Goal: Task Accomplishment & Management: Use online tool/utility

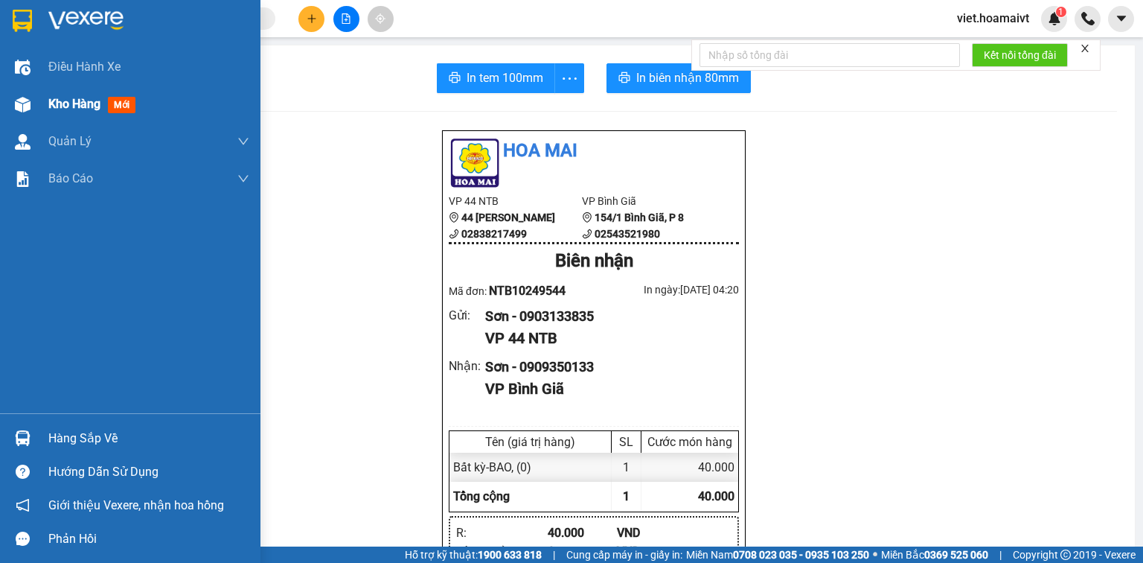
click at [57, 104] on span "Kho hàng" at bounding box center [74, 104] width 52 height 14
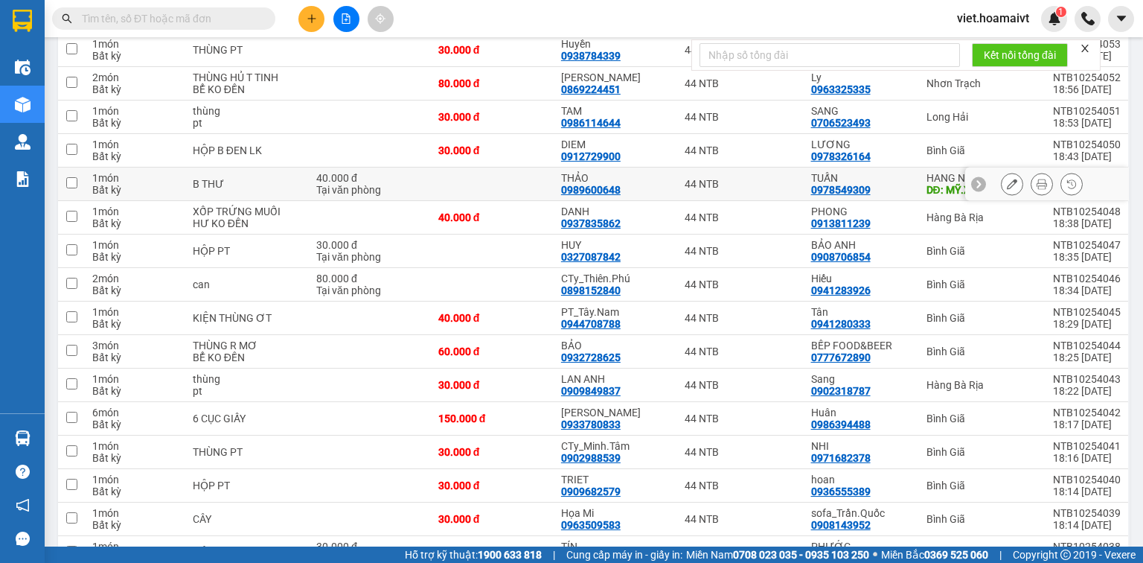
scroll to position [119, 0]
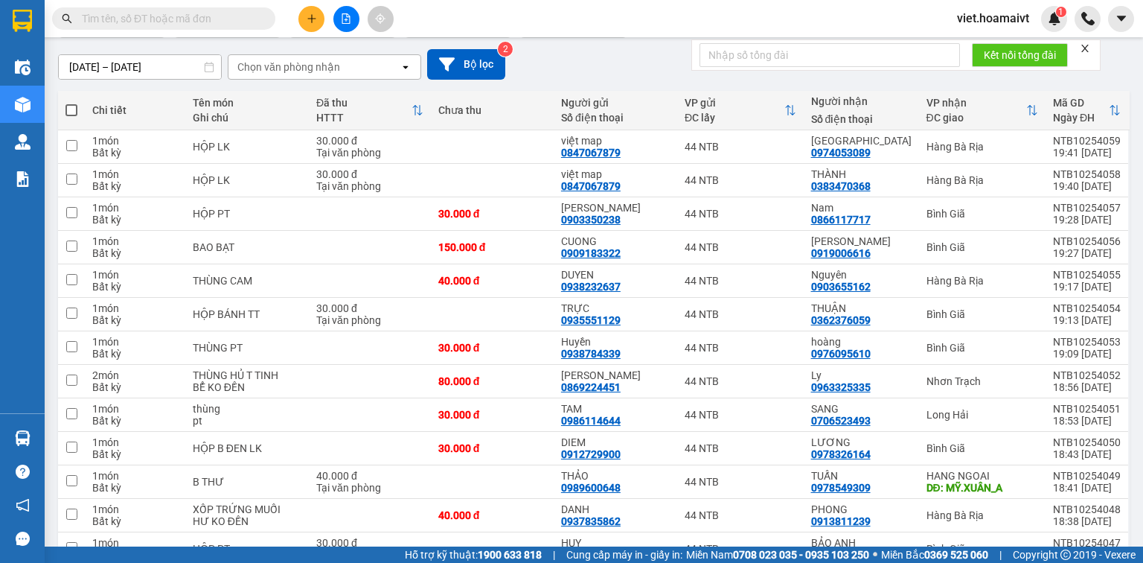
click at [344, 65] on div "Chọn văn phòng nhận" at bounding box center [313, 67] width 171 height 24
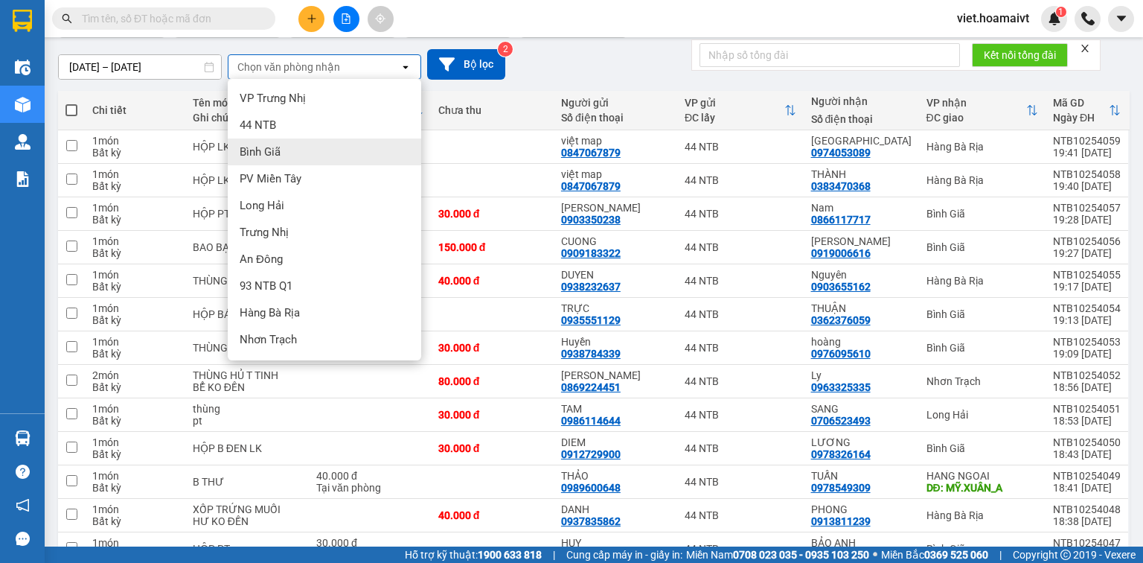
click at [333, 153] on div "Bình Giã" at bounding box center [324, 151] width 193 height 27
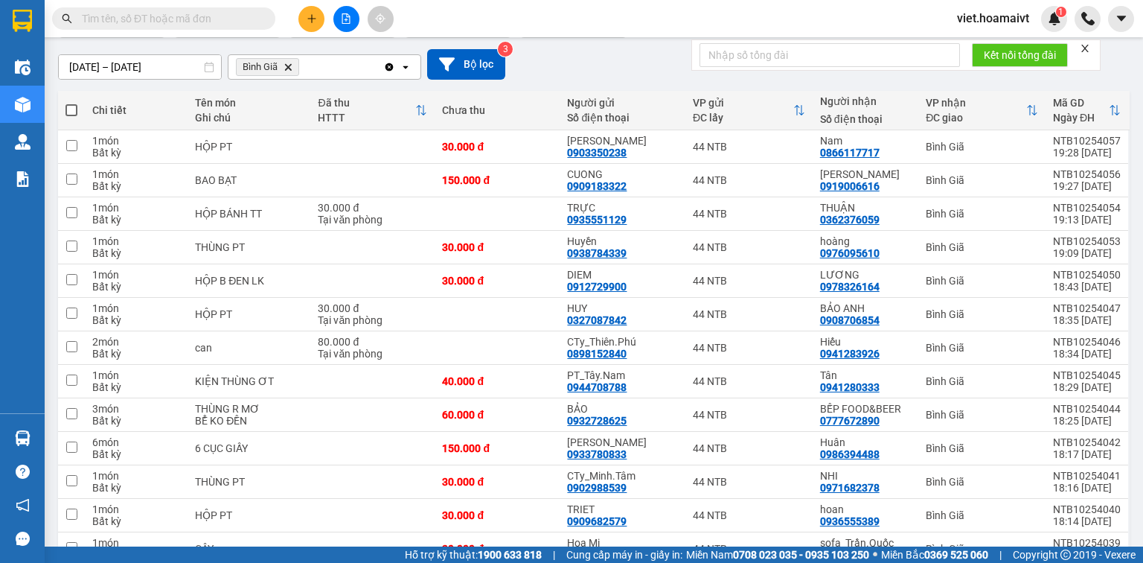
click at [68, 112] on span at bounding box center [71, 110] width 12 height 12
click at [71, 103] on input "checkbox" at bounding box center [71, 103] width 0 height 0
checkbox input "true"
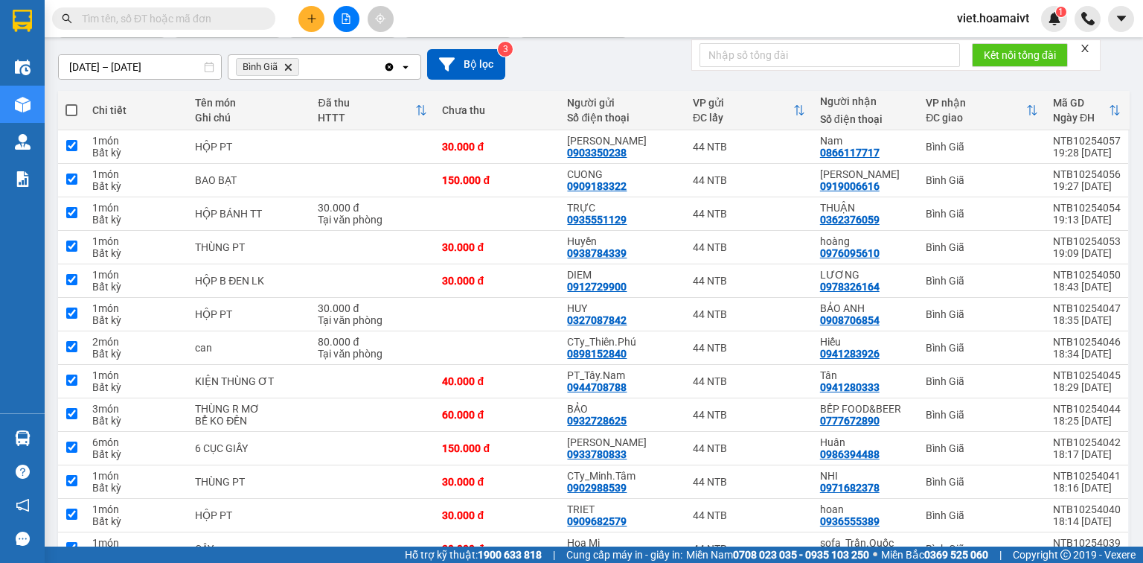
checkbox input "true"
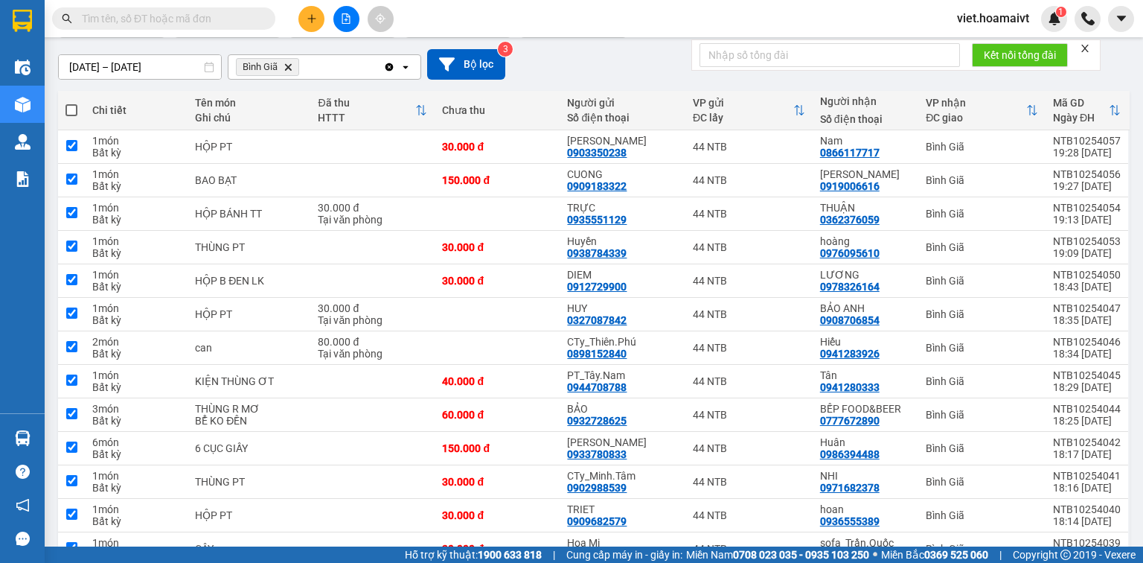
checkbox input "true"
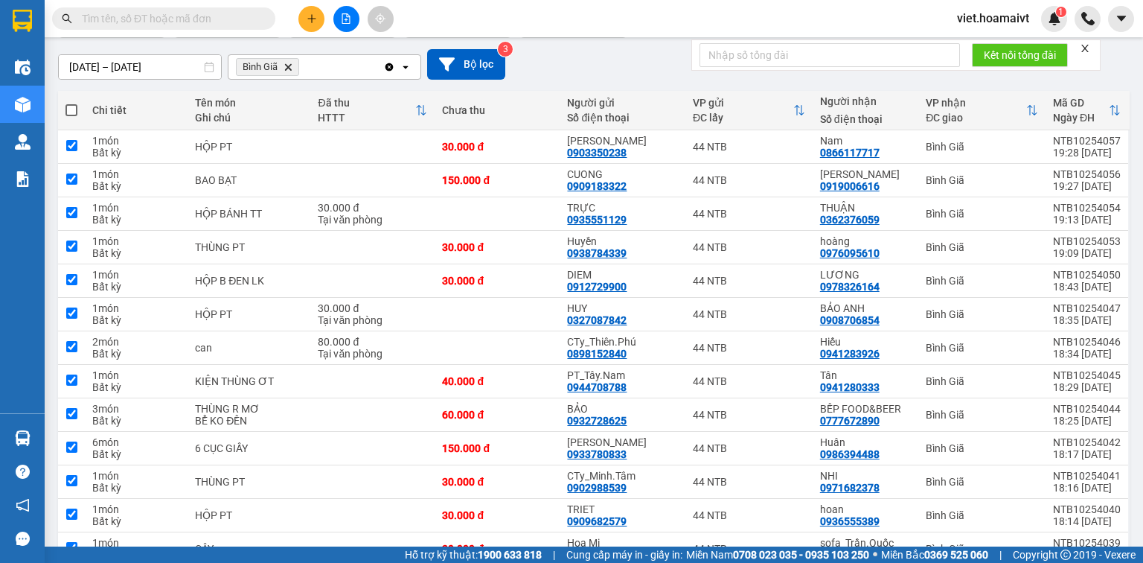
checkbox input "true"
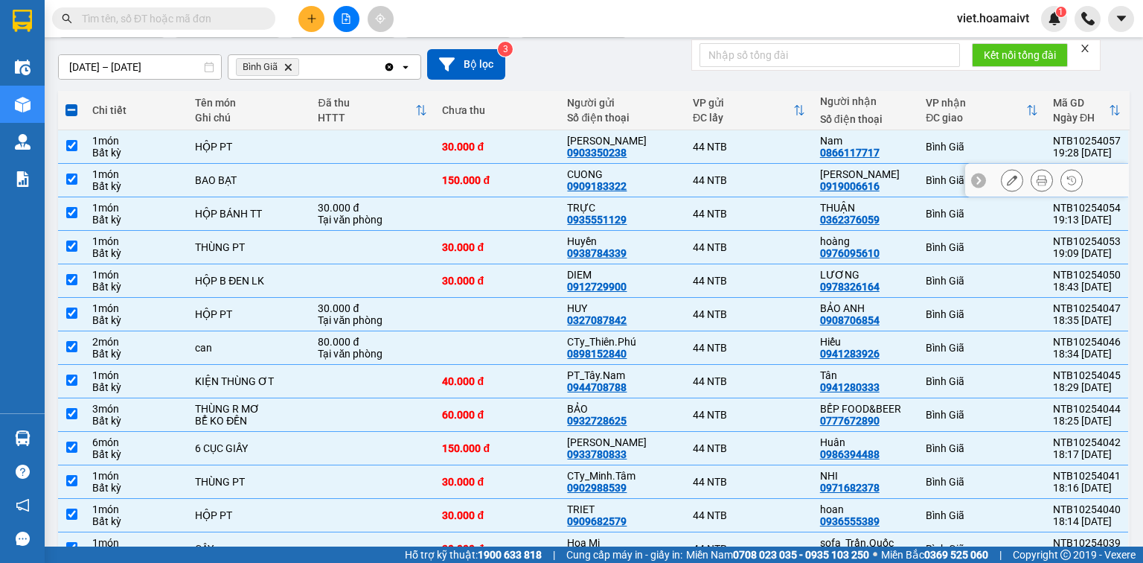
click at [289, 179] on div "BAO BẠT" at bounding box center [249, 180] width 108 height 12
checkbox input "false"
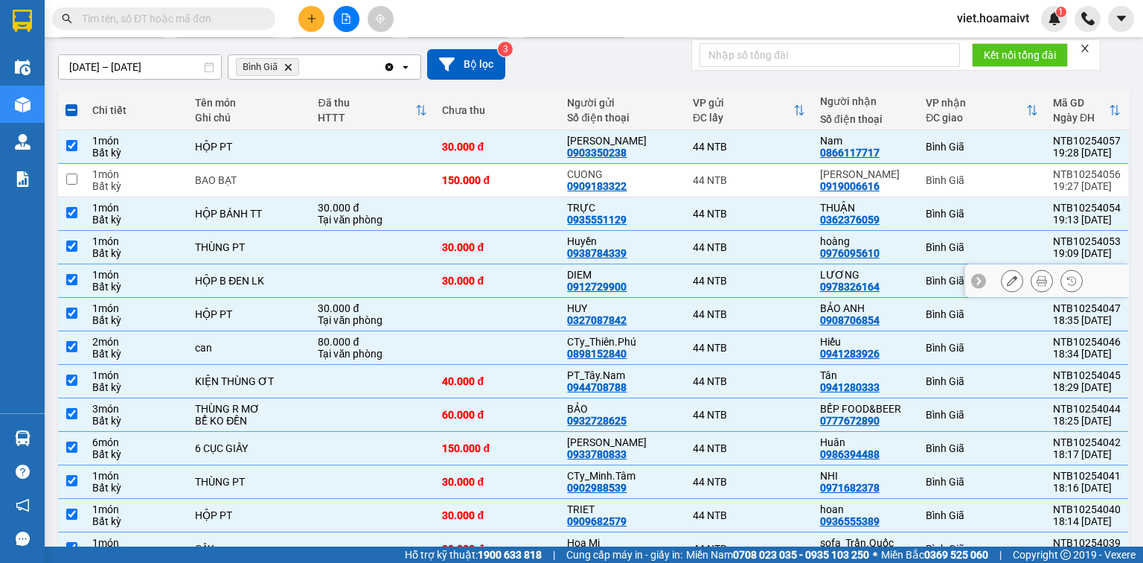
scroll to position [0, 0]
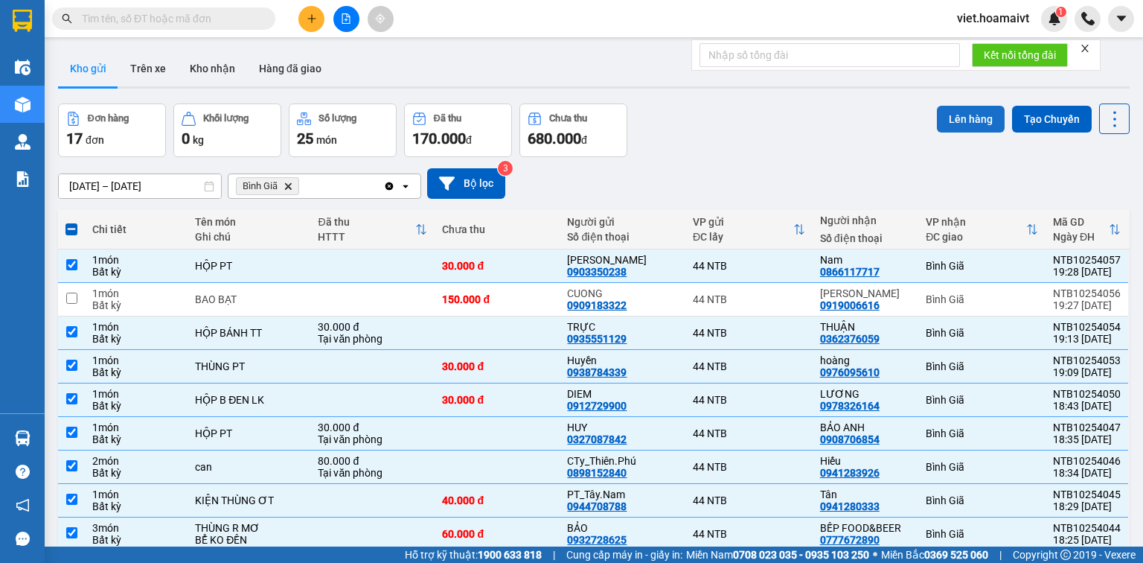
click at [950, 121] on button "Lên hàng" at bounding box center [971, 119] width 68 height 27
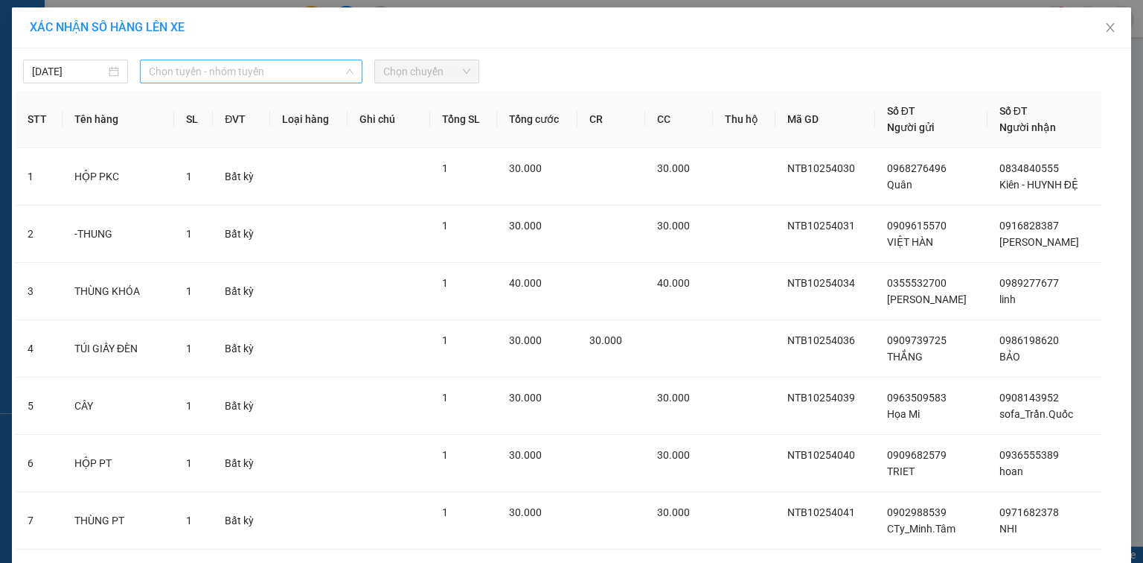
click at [241, 77] on span "Chọn tuyến - nhóm tuyến" at bounding box center [251, 71] width 205 height 22
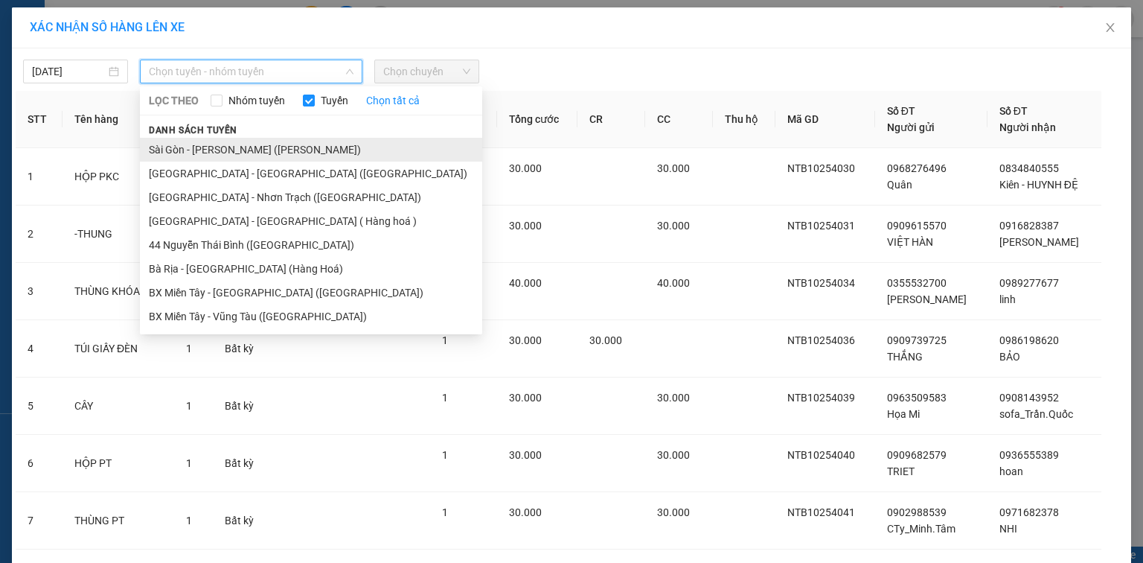
click at [276, 156] on li "Sài Gòn - Vũng Tàu (Hàng Hoá)" at bounding box center [311, 150] width 342 height 24
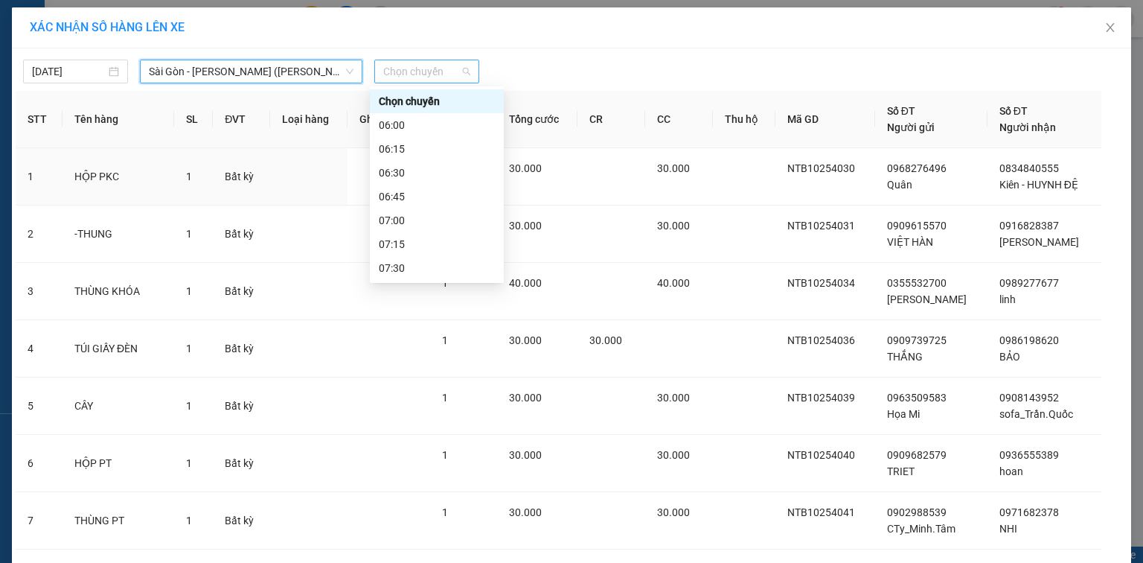
click at [406, 75] on span "Chọn chuyến" at bounding box center [426, 71] width 87 height 22
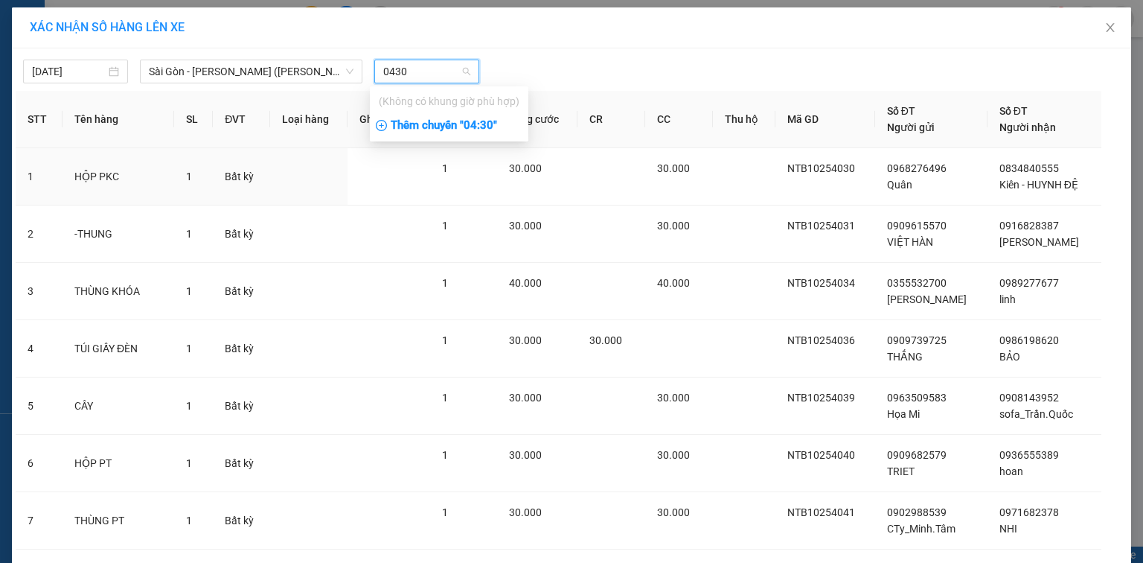
type input "0430"
click at [496, 126] on div "Thêm chuyến " 04:30 "" at bounding box center [449, 125] width 159 height 25
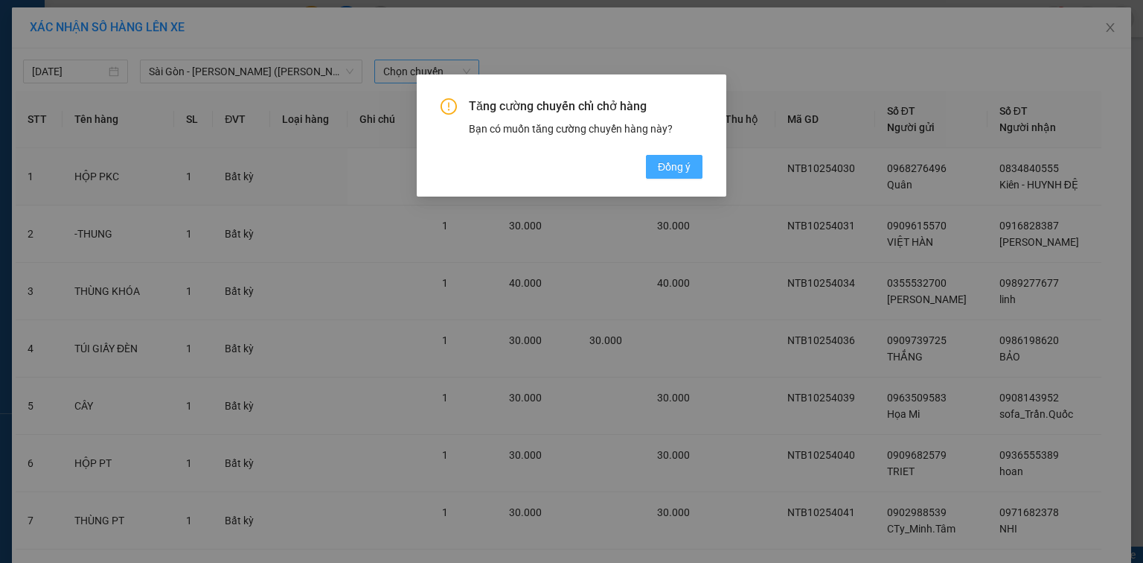
click at [699, 173] on button "Đồng ý" at bounding box center [674, 167] width 57 height 24
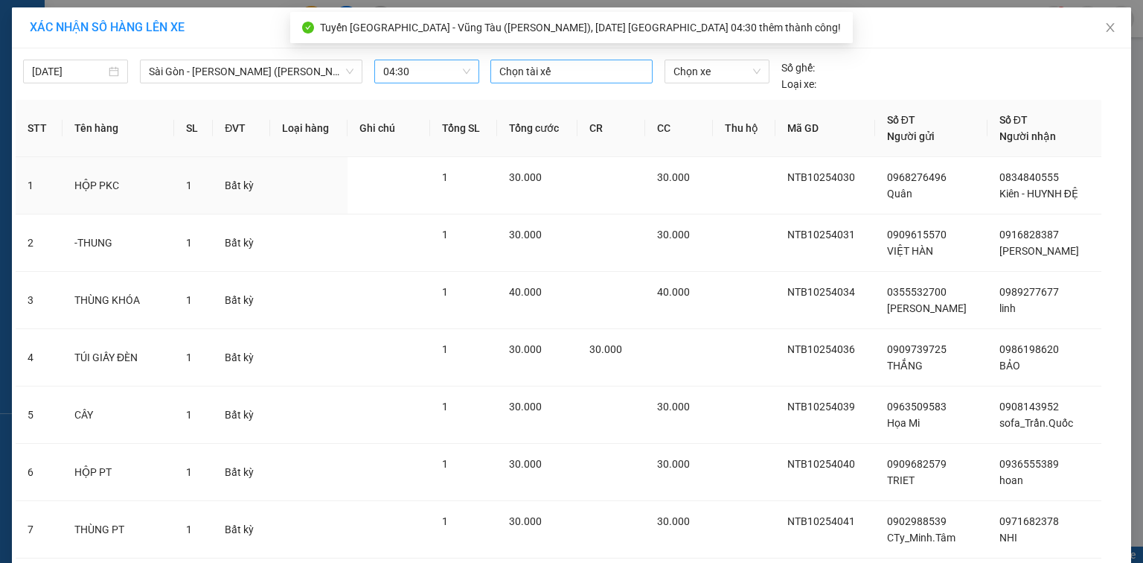
click at [593, 71] on div at bounding box center [571, 72] width 155 height 18
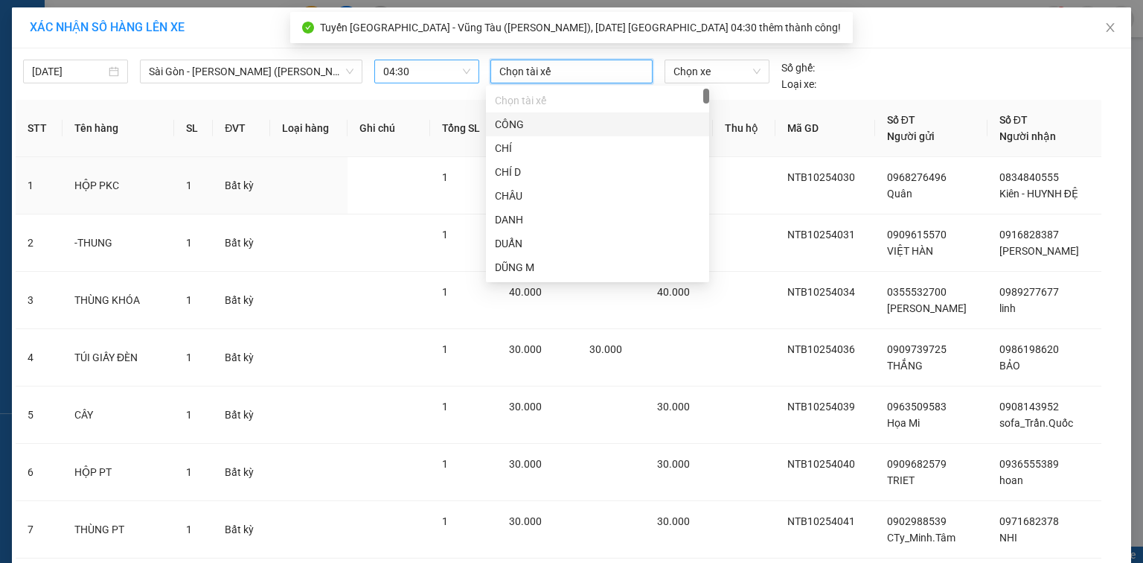
type input "s"
click at [604, 198] on div "SƠN A" at bounding box center [597, 196] width 205 height 16
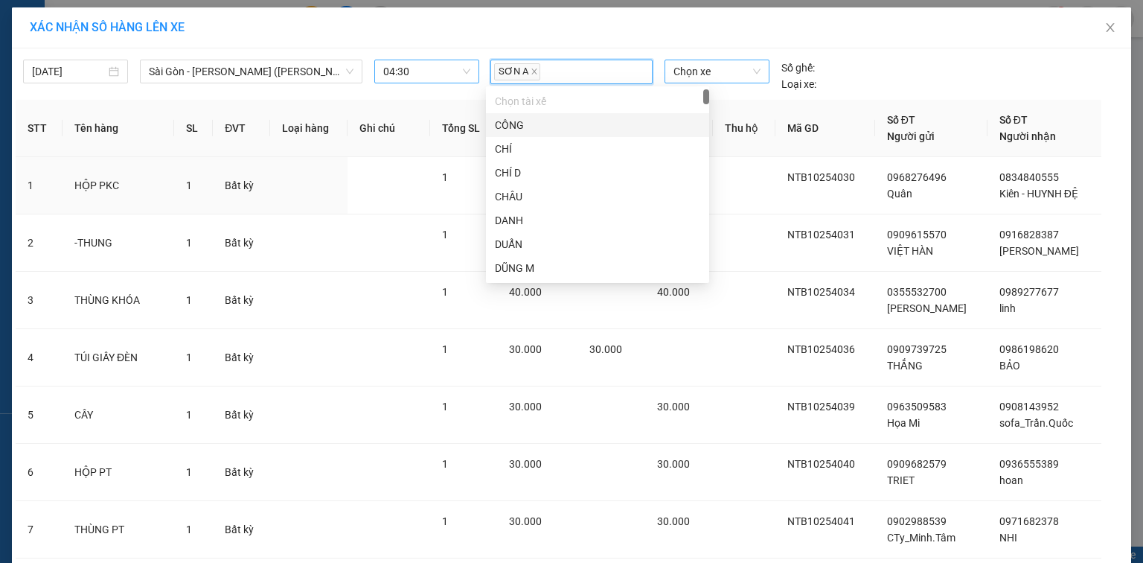
click at [700, 72] on span "Chọn xe" at bounding box center [716, 71] width 86 height 22
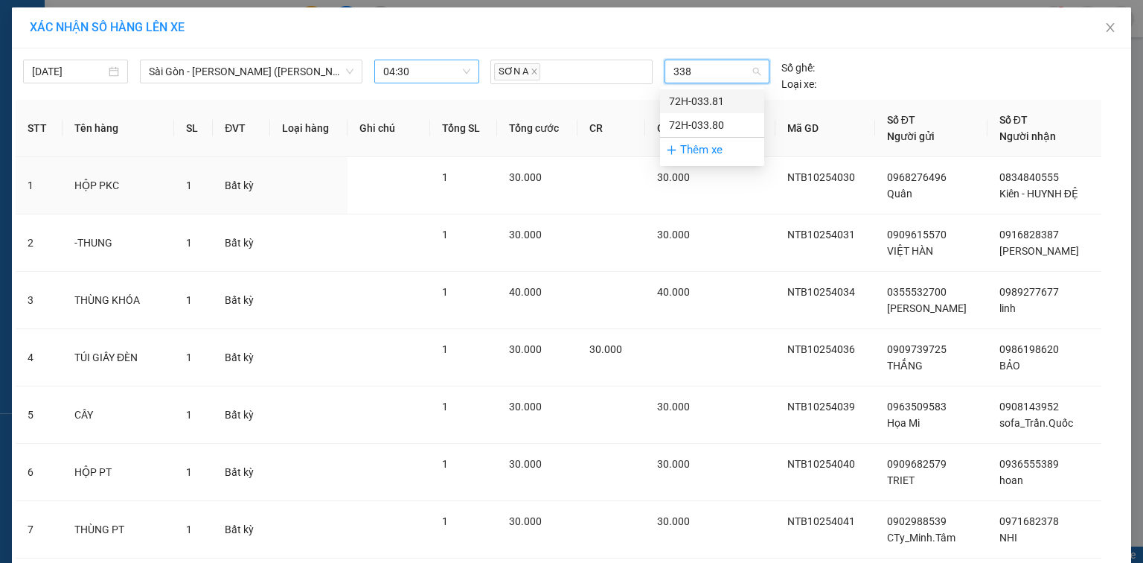
type input "3380"
click at [717, 106] on div "72H-033.80" at bounding box center [712, 101] width 86 height 16
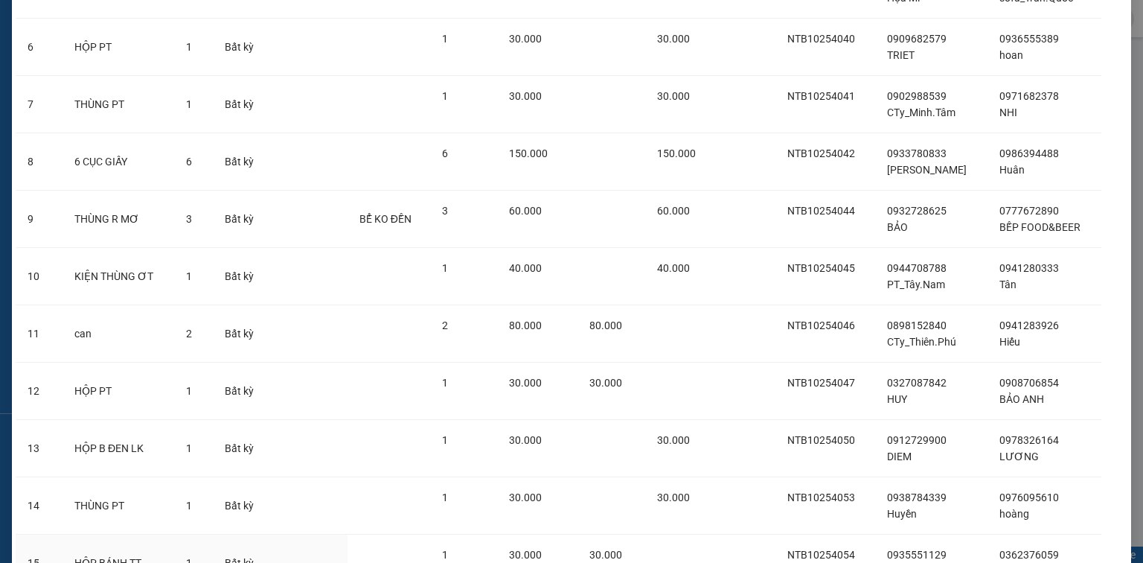
scroll to position [595, 0]
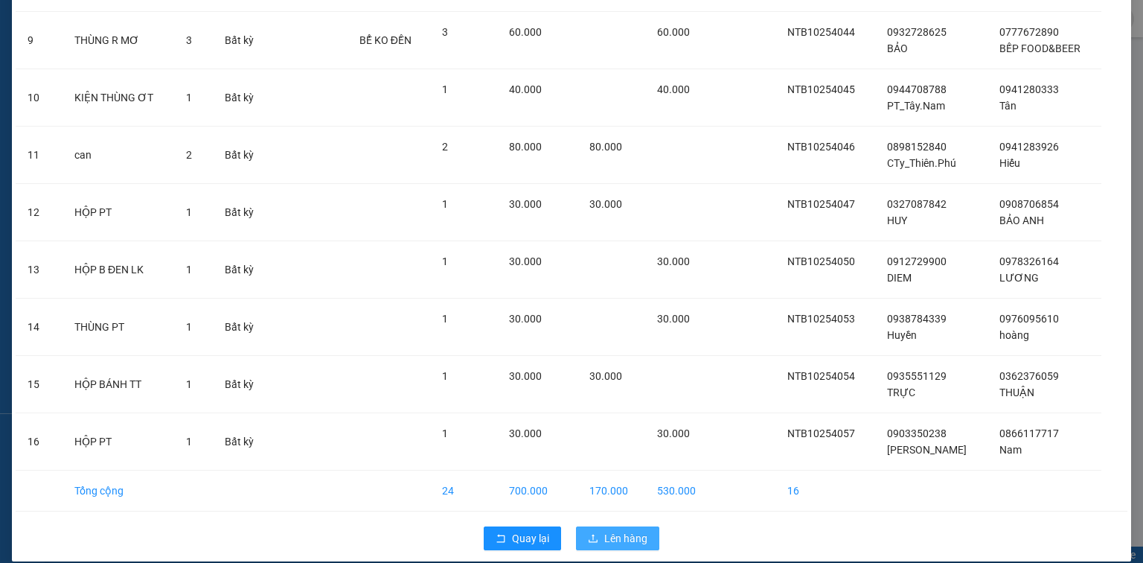
click at [621, 537] on span "Lên hàng" at bounding box center [625, 538] width 43 height 16
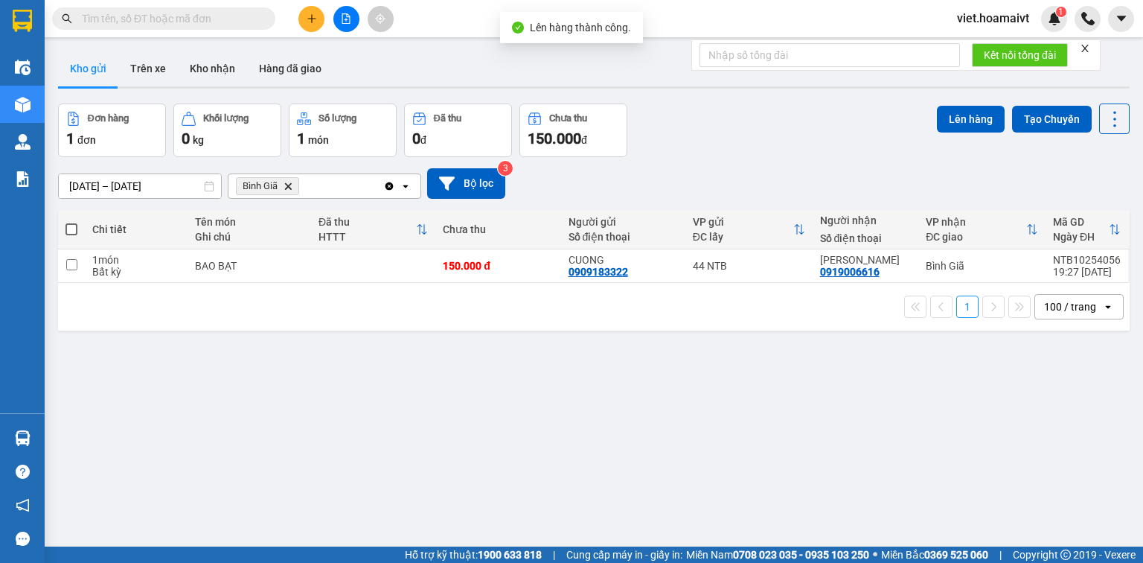
click at [287, 185] on icon "Bình Giã, close by backspace" at bounding box center [288, 185] width 7 height 7
click at [287, 185] on div "Chọn văn phòng nhận" at bounding box center [288, 186] width 103 height 15
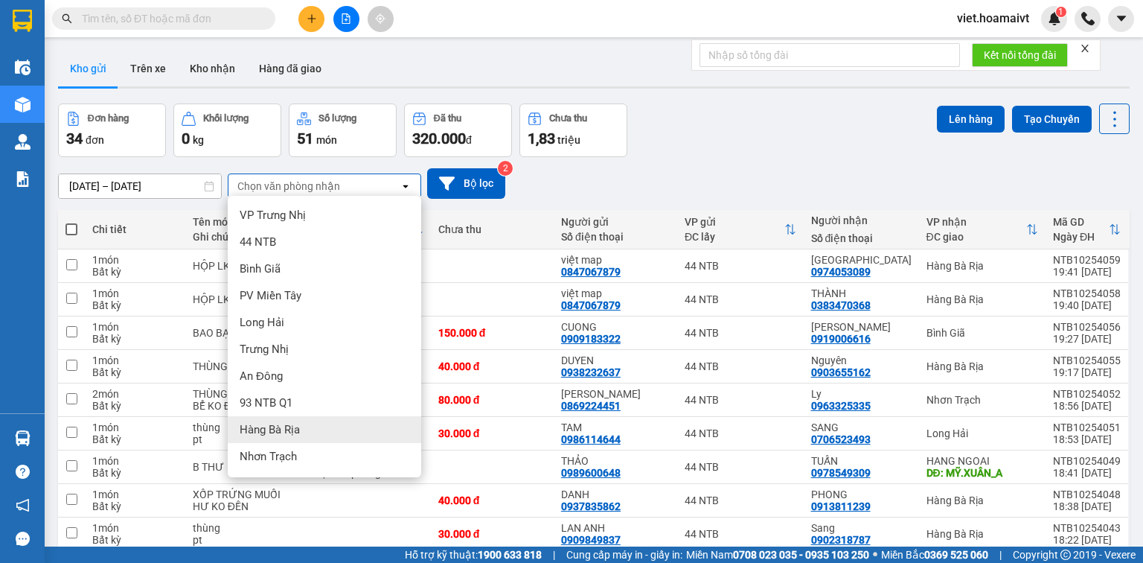
click at [351, 419] on div "Hàng Bà Rịa" at bounding box center [324, 429] width 193 height 27
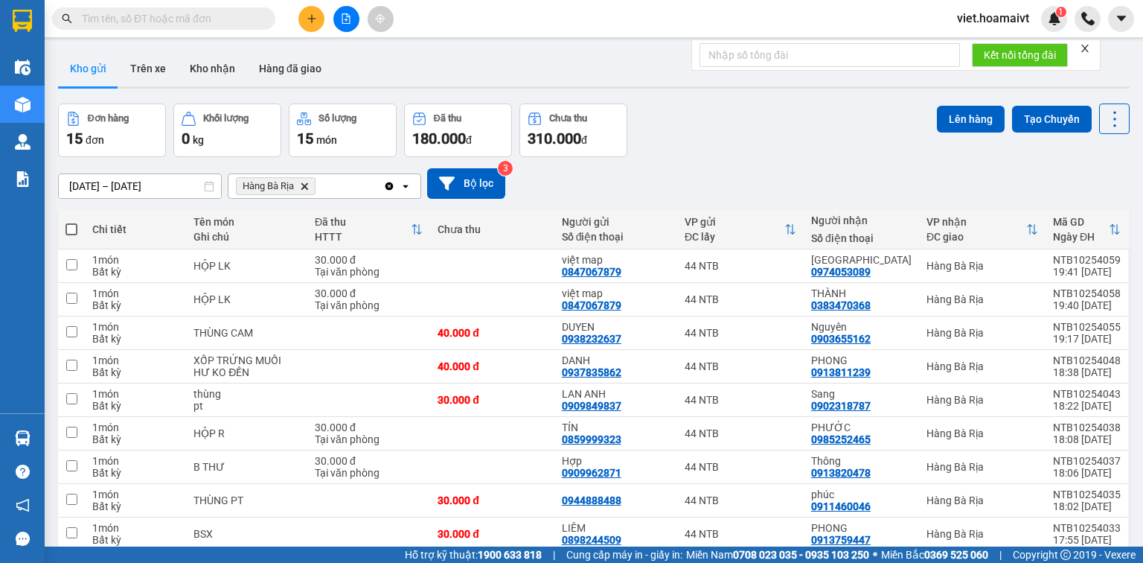
click at [74, 229] on span at bounding box center [71, 229] width 12 height 12
click at [71, 222] on input "checkbox" at bounding box center [71, 222] width 0 height 0
checkbox input "true"
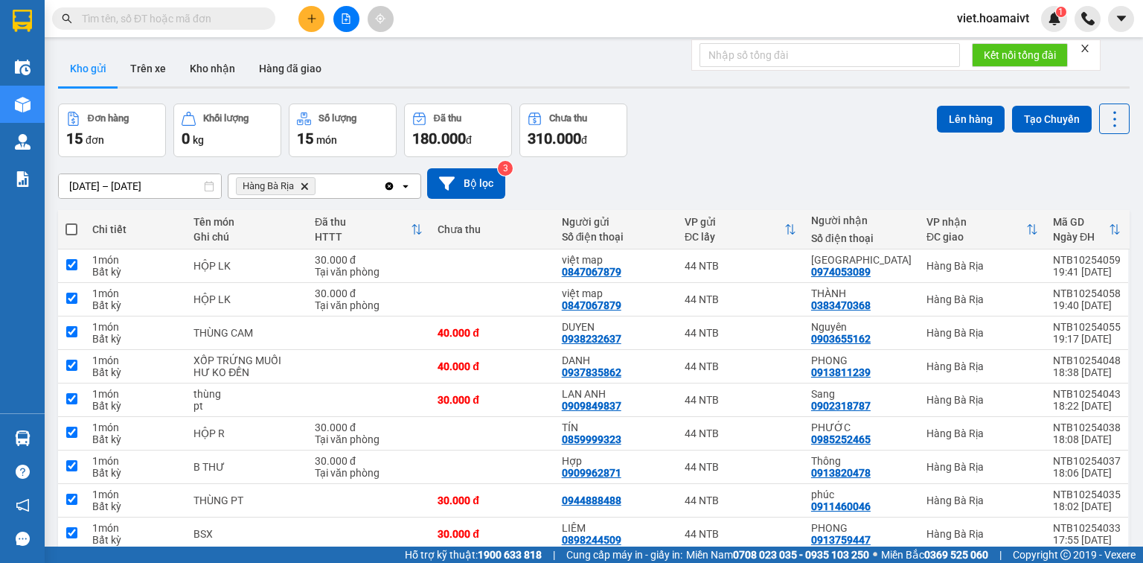
checkbox input "true"
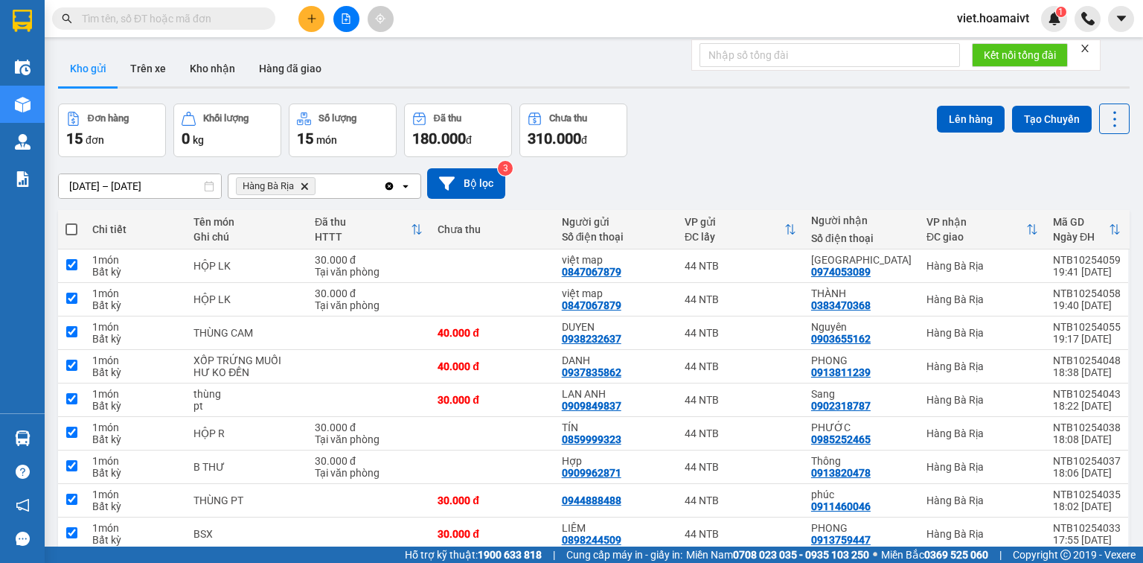
checkbox input "true"
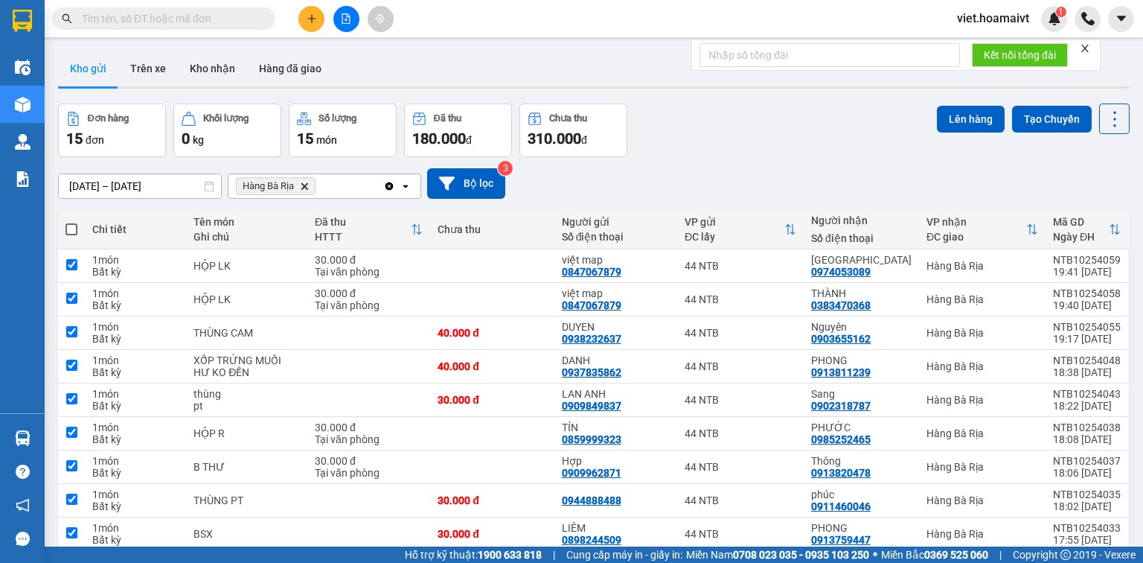
checkbox input "true"
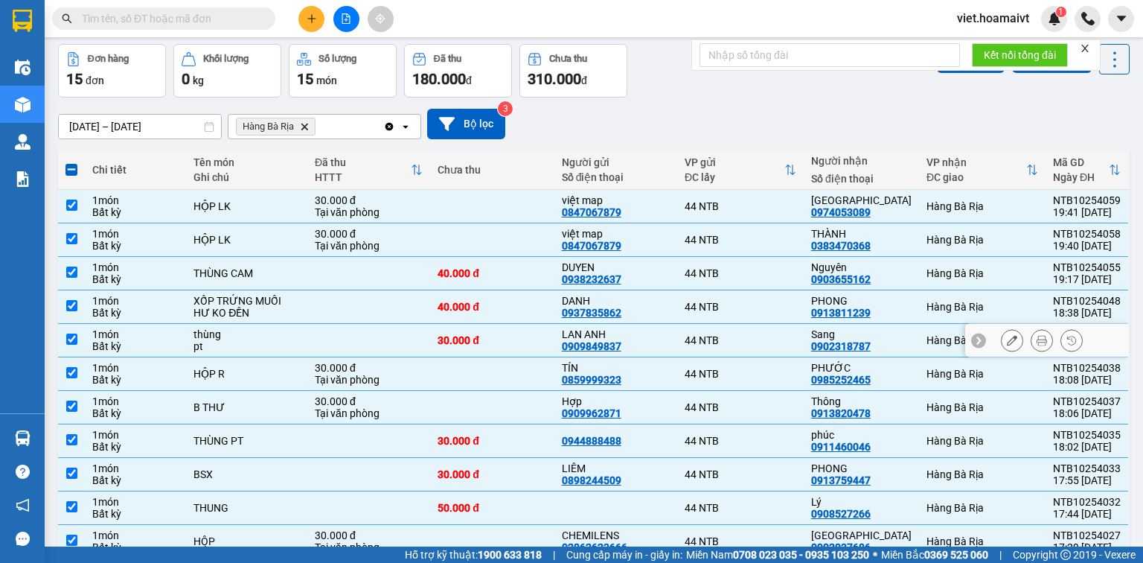
scroll to position [119, 0]
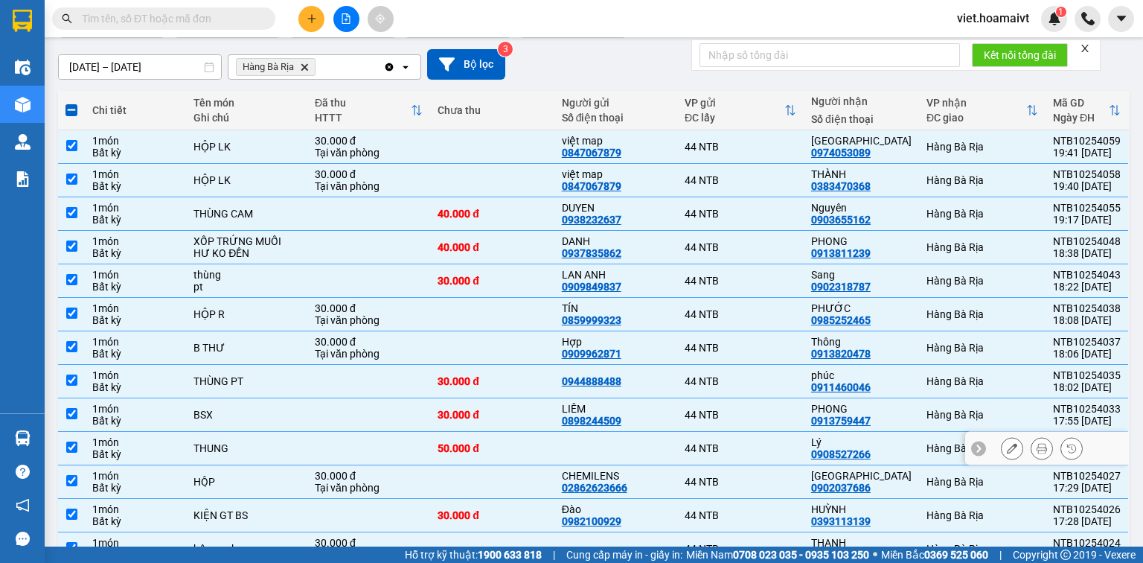
click at [762, 449] on div "44 NTB" at bounding box center [741, 448] width 112 height 12
checkbox input "false"
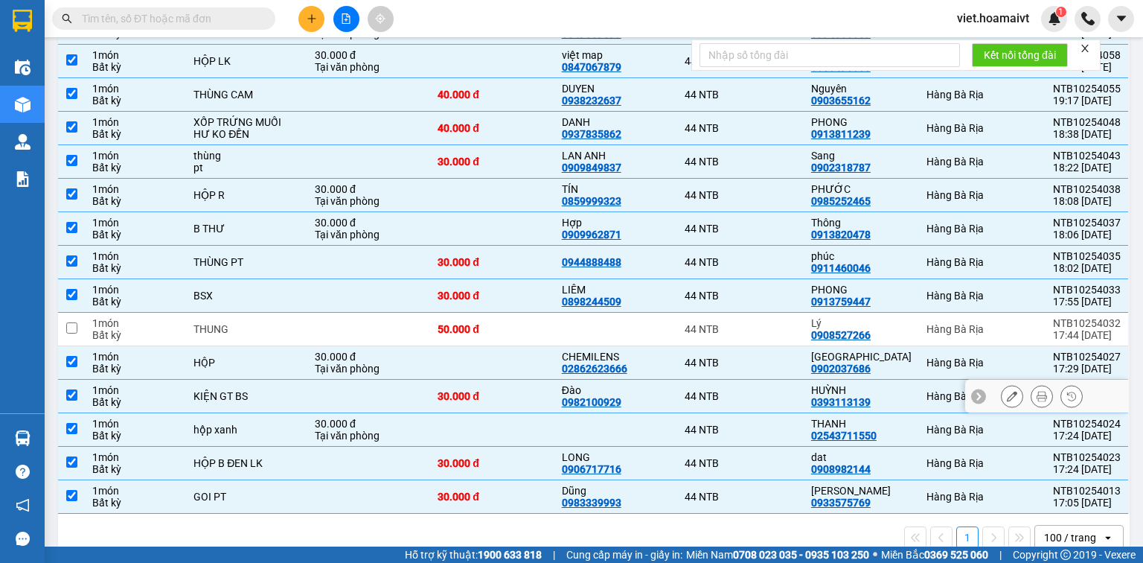
scroll to position [0, 0]
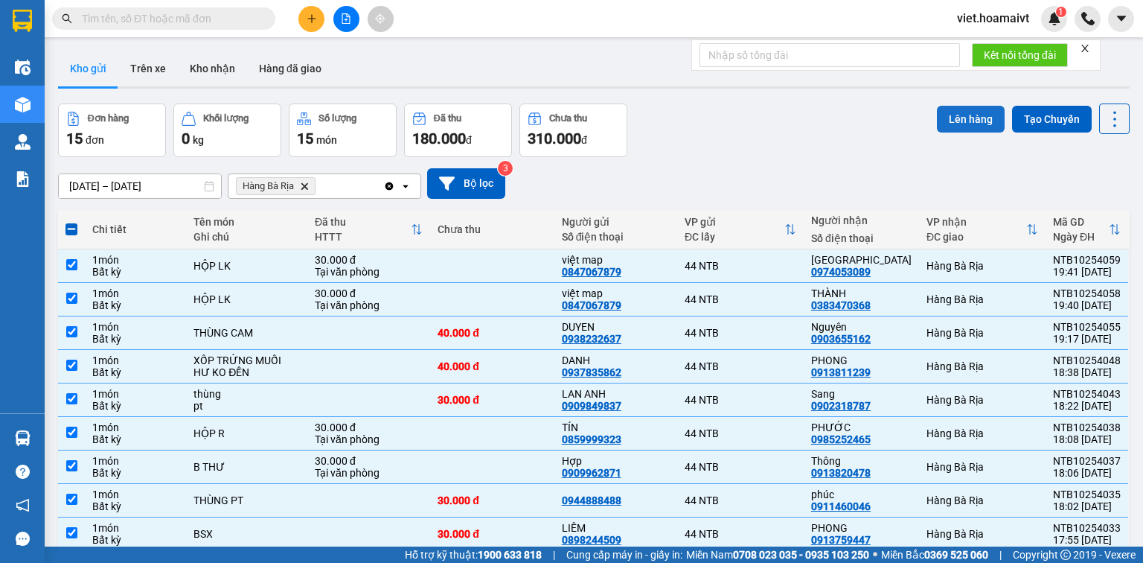
click at [955, 116] on button "Lên hàng" at bounding box center [971, 119] width 68 height 27
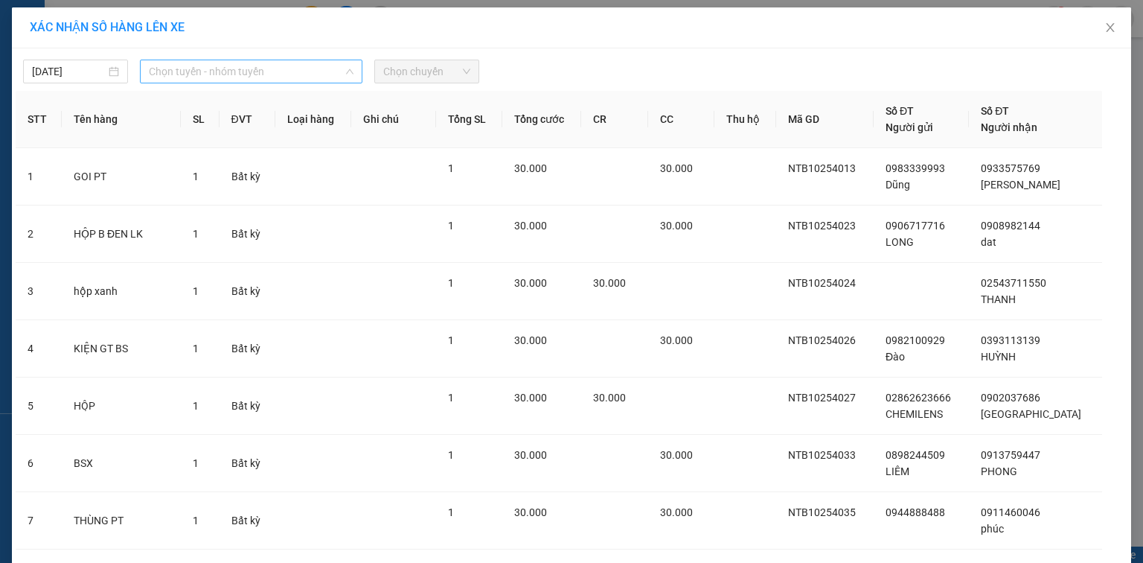
click at [247, 71] on span "Chọn tuyến - nhóm tuyến" at bounding box center [251, 71] width 205 height 22
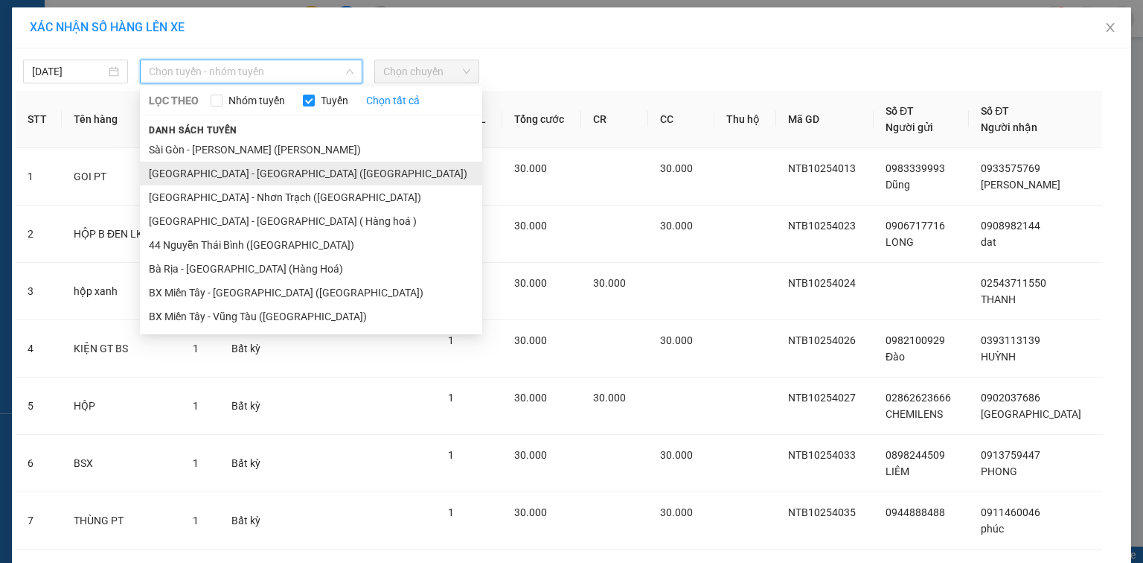
drag, startPoint x: 284, startPoint y: 170, endPoint x: 96, endPoint y: 79, distance: 209.0
click at [284, 170] on li "Sài Gòn - Bà Rịa (Hàng Hoá)" at bounding box center [311, 173] width 342 height 24
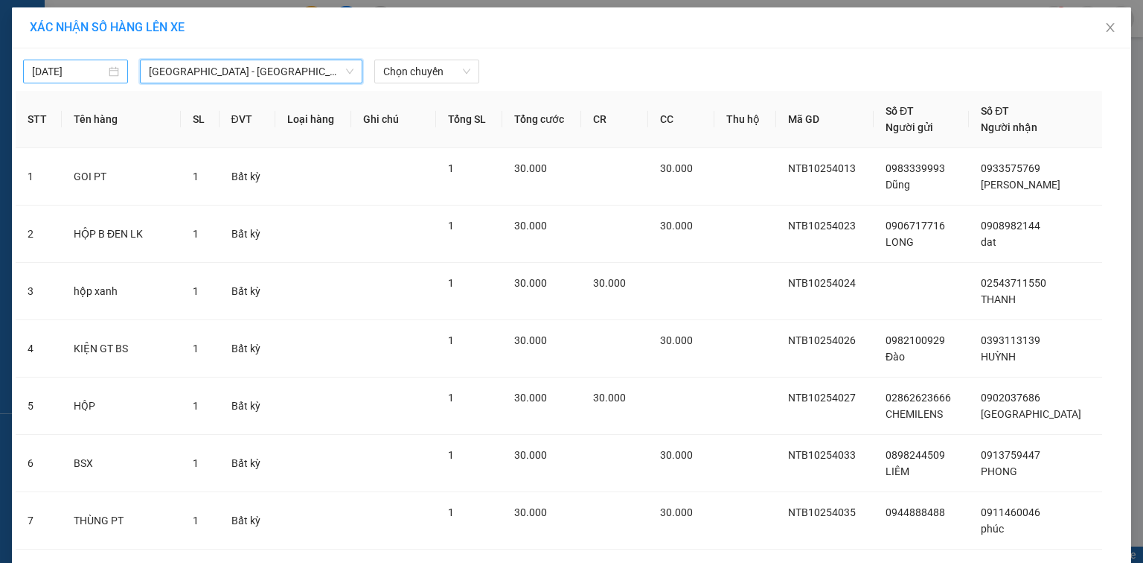
click at [80, 73] on input "13/10/2025" at bounding box center [69, 71] width 74 height 16
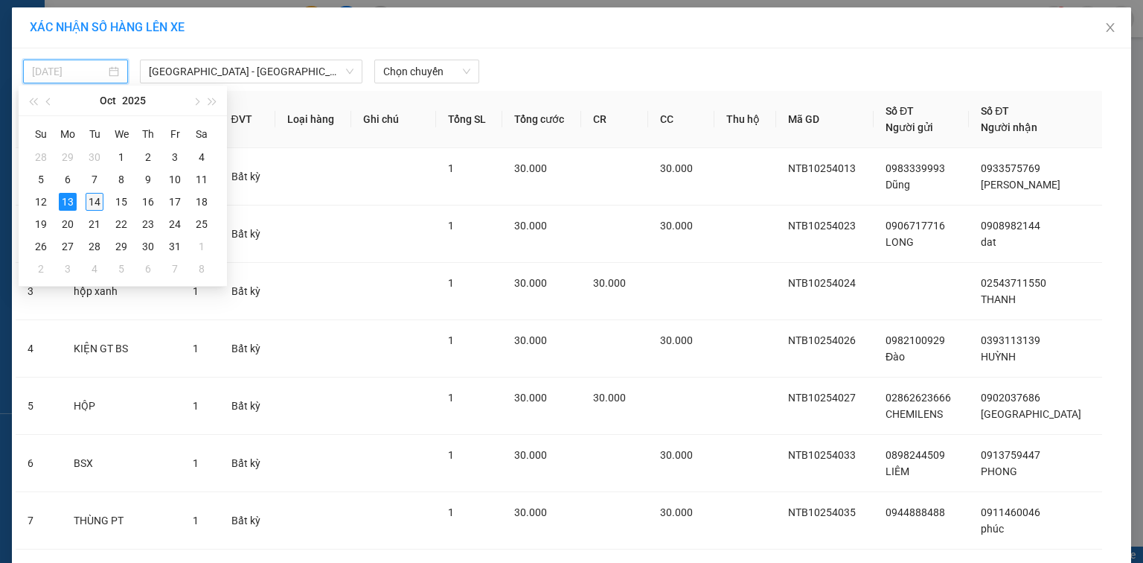
click at [98, 199] on div "14" at bounding box center [95, 202] width 18 height 18
type input "14/10/2025"
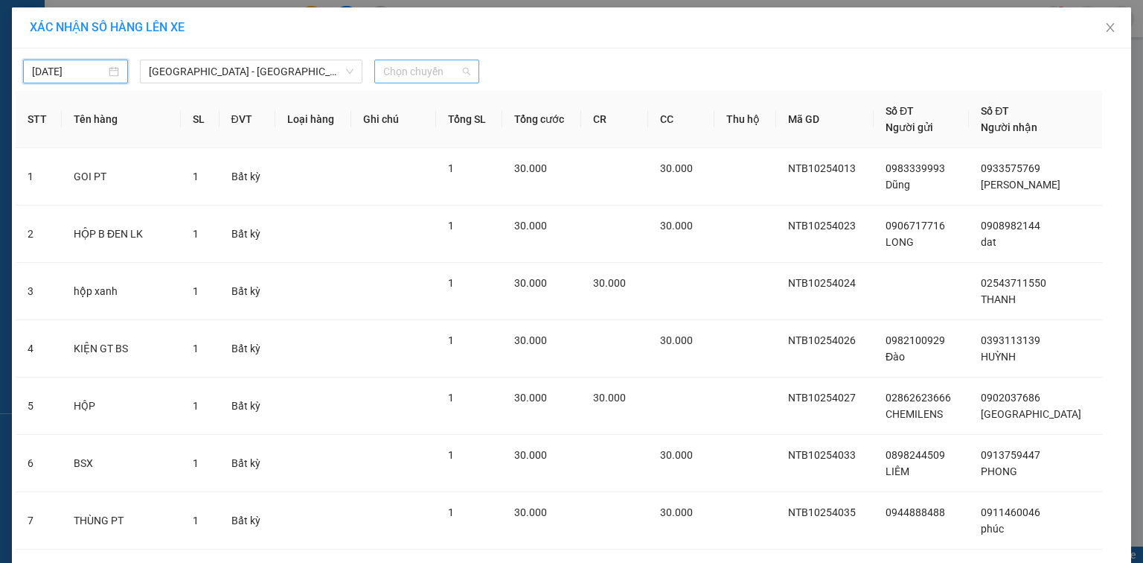
click at [423, 71] on span "Chọn chuyến" at bounding box center [426, 71] width 87 height 22
type input "0430"
click at [481, 124] on div "Thêm chuyến " 04:30 "" at bounding box center [449, 125] width 159 height 25
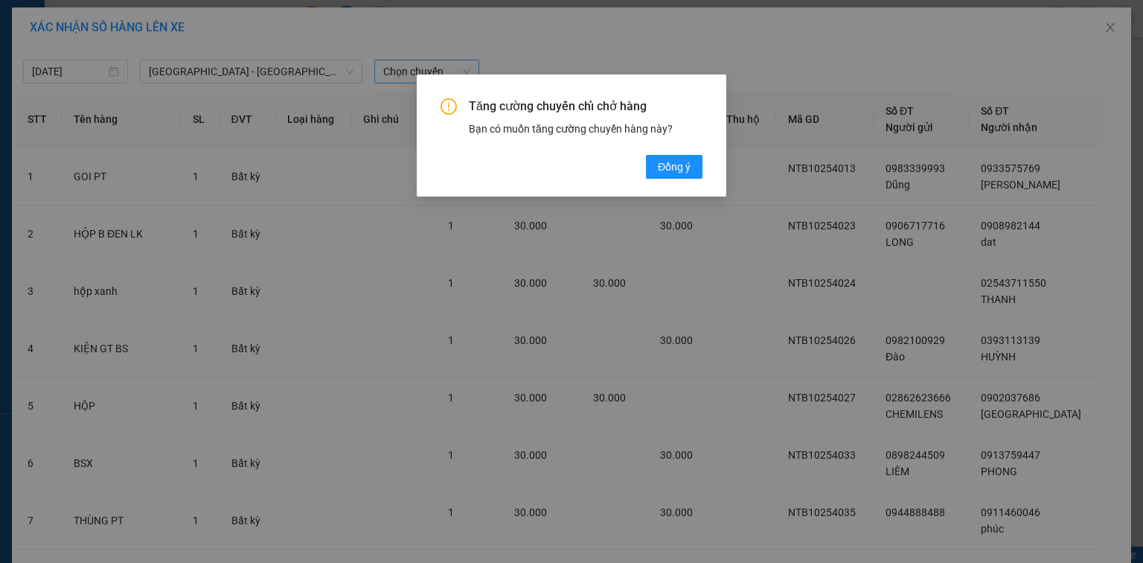
click at [677, 179] on div "Tăng cường chuyến chỉ chở hàng Bạn có muốn tăng cường chuyến hàng này? Đồng ý" at bounding box center [572, 135] width 310 height 122
click at [677, 171] on span "Đồng ý" at bounding box center [674, 167] width 33 height 16
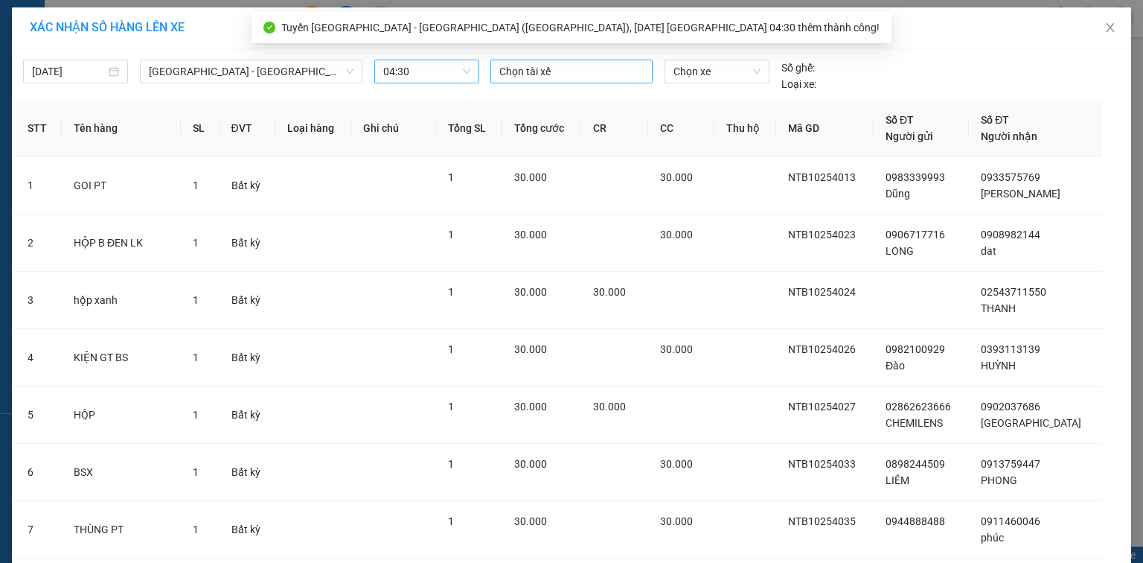
click at [545, 80] on div "Chọn tài xế" at bounding box center [571, 72] width 162 height 24
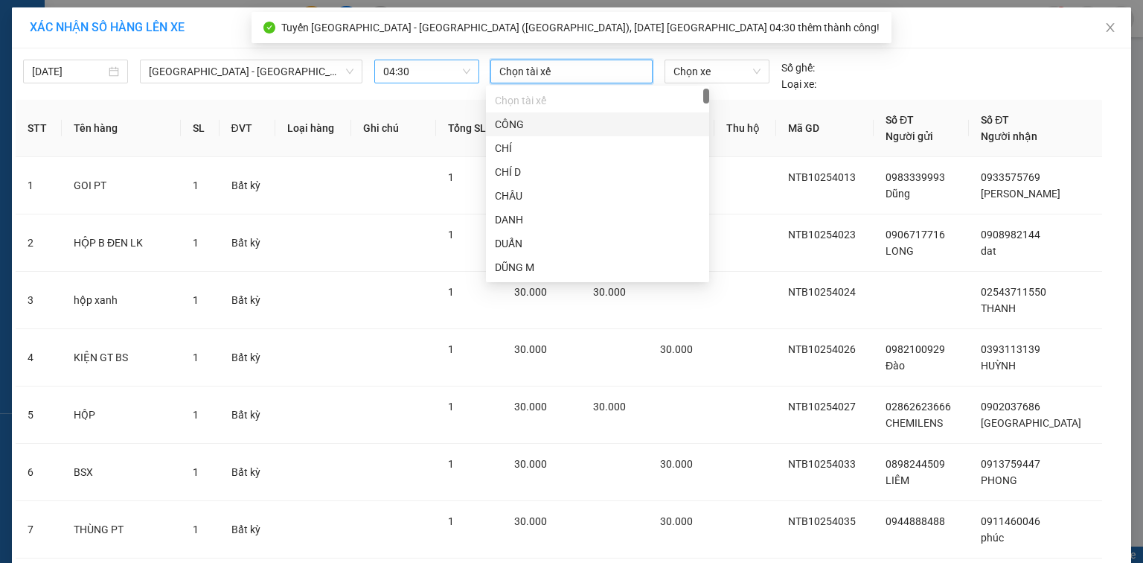
type input "s"
click at [557, 199] on div "SƠN A" at bounding box center [597, 196] width 205 height 16
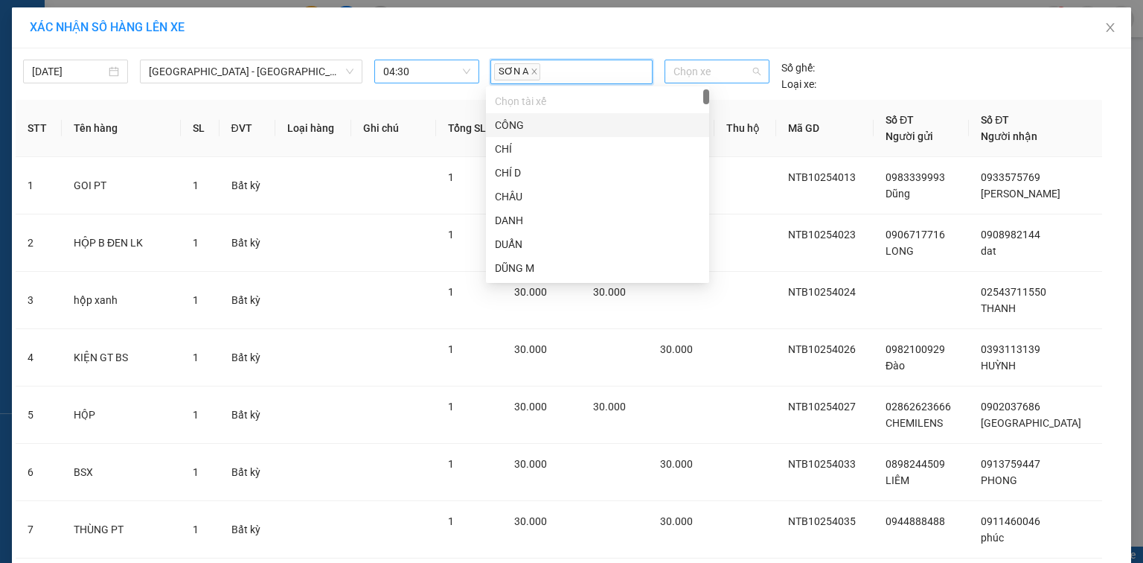
click at [673, 76] on span "Chọn xe" at bounding box center [716, 71] width 86 height 22
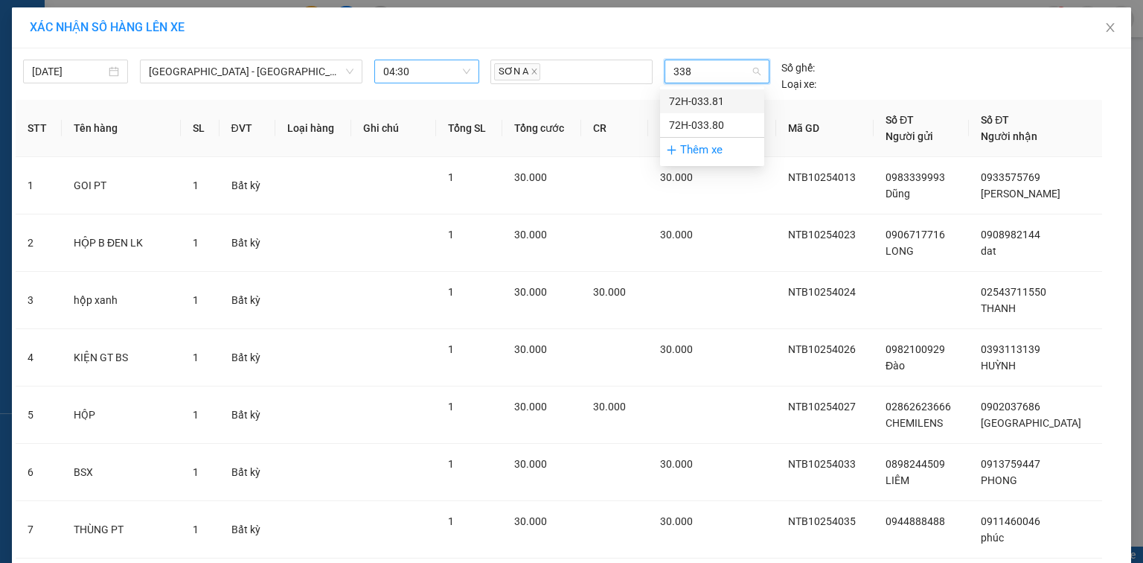
type input "3380"
click at [717, 101] on div "72H-033.80" at bounding box center [712, 101] width 86 height 16
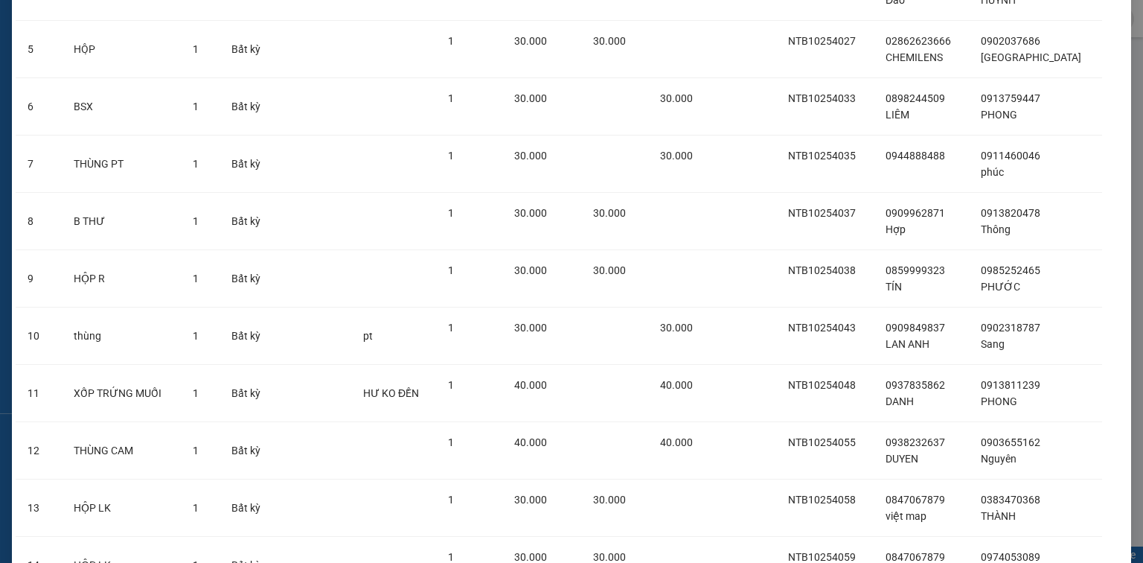
scroll to position [494, 0]
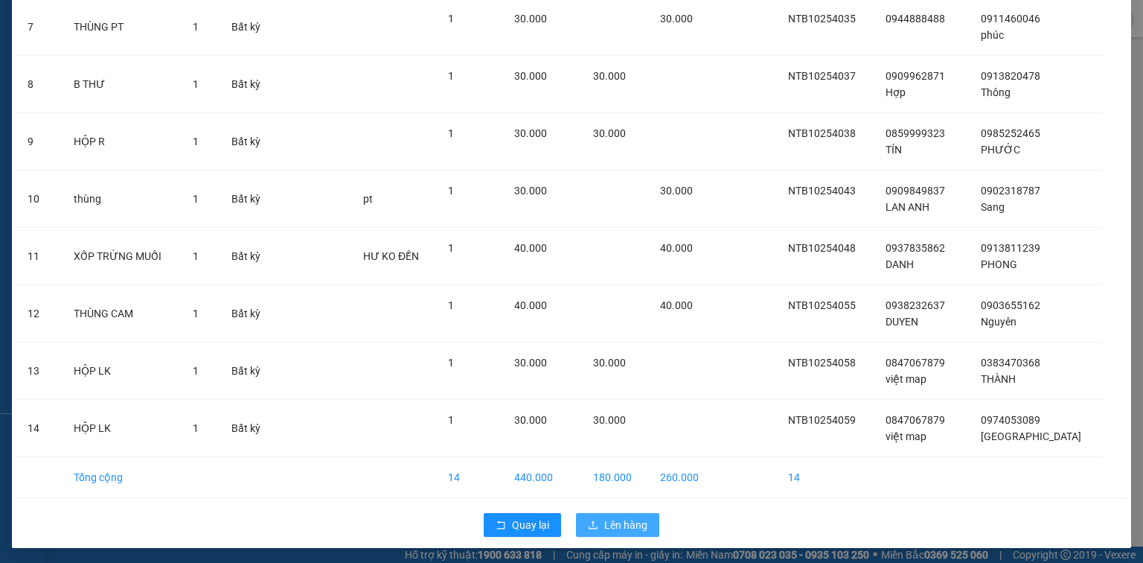
click at [606, 525] on span "Lên hàng" at bounding box center [625, 524] width 43 height 16
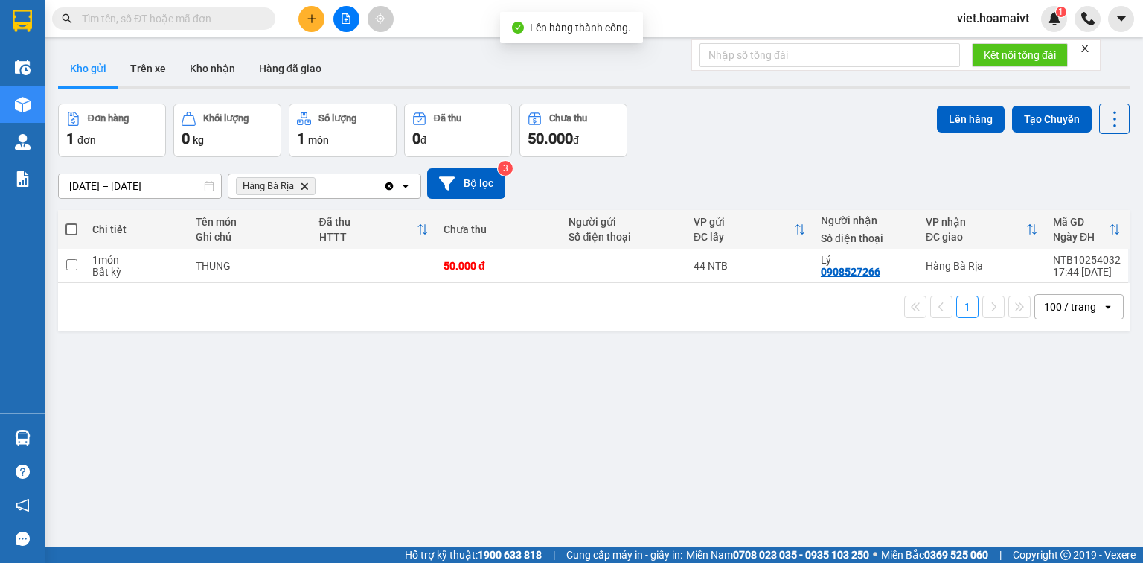
click at [307, 185] on icon "Hàng Bà Rịa, close by backspace" at bounding box center [304, 185] width 7 height 7
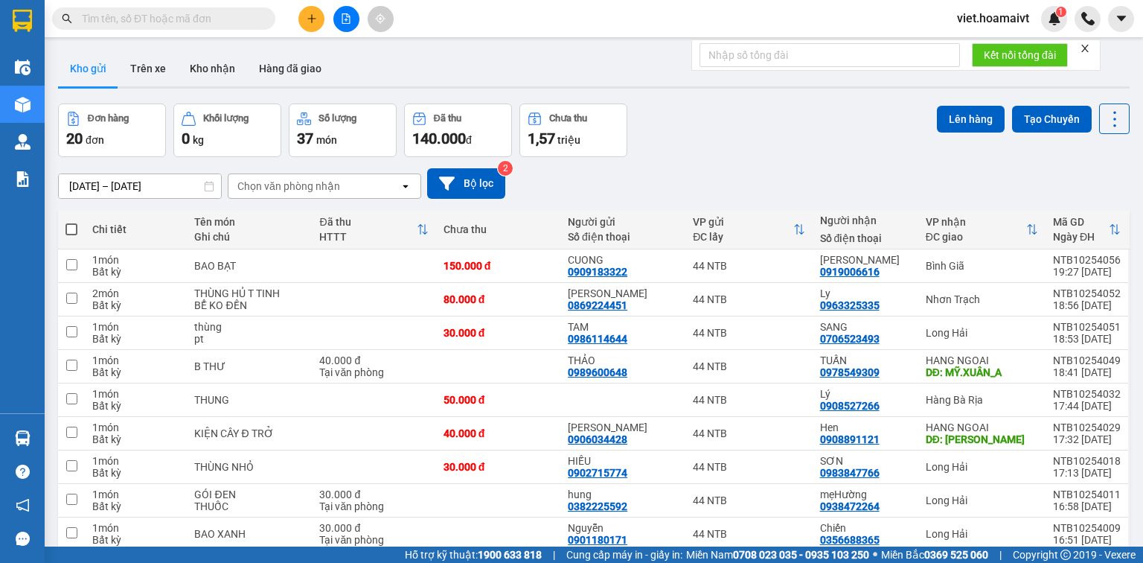
click at [269, 188] on div "Chọn văn phòng nhận" at bounding box center [288, 186] width 103 height 15
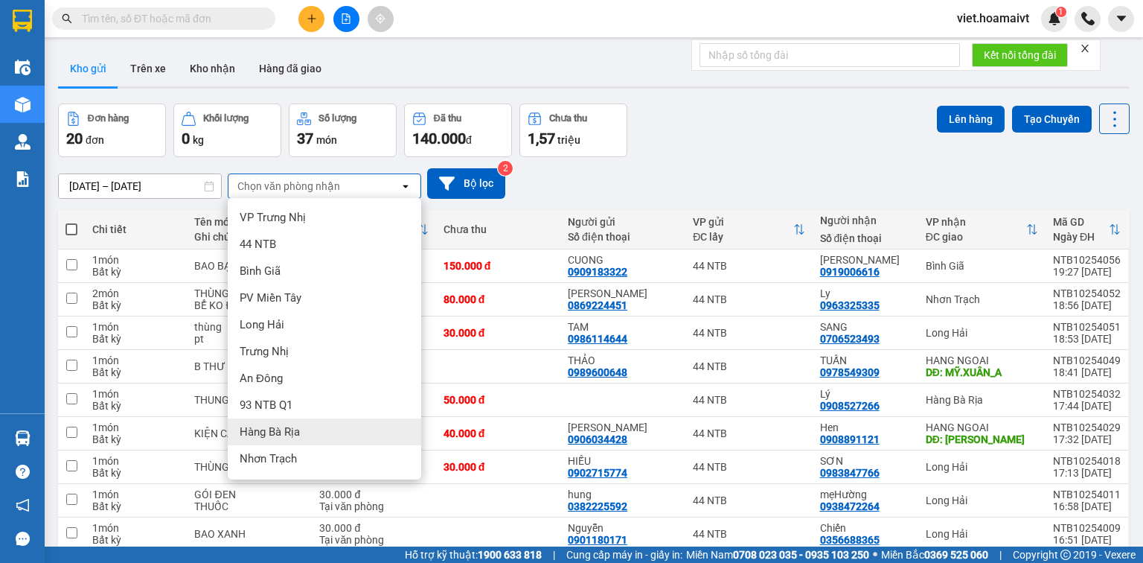
scroll to position [78, 0]
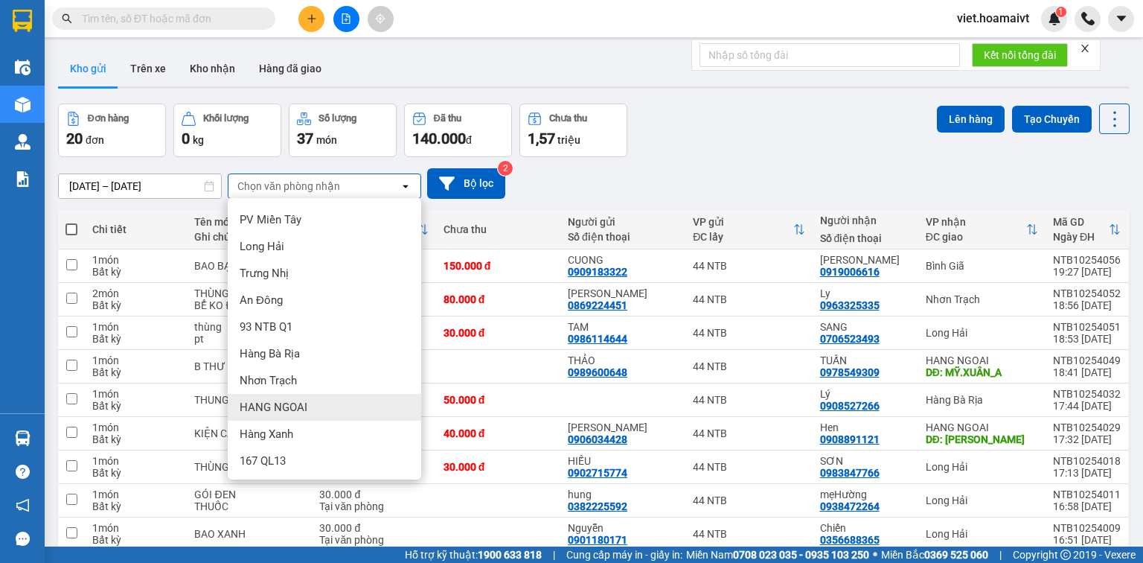
click at [340, 407] on div "HANG NGOAI" at bounding box center [324, 407] width 193 height 27
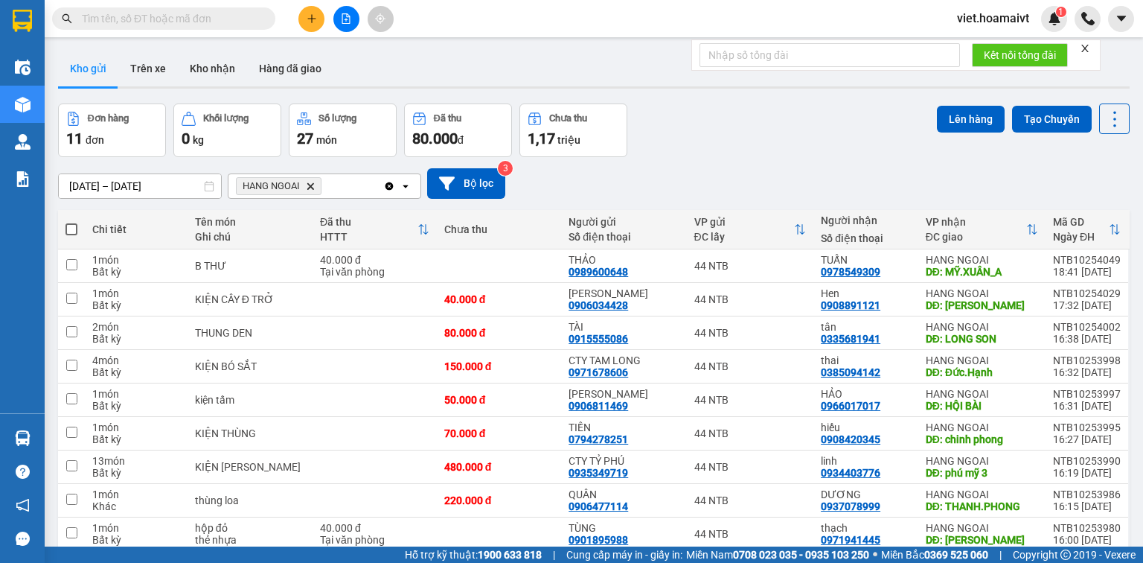
scroll to position [119, 0]
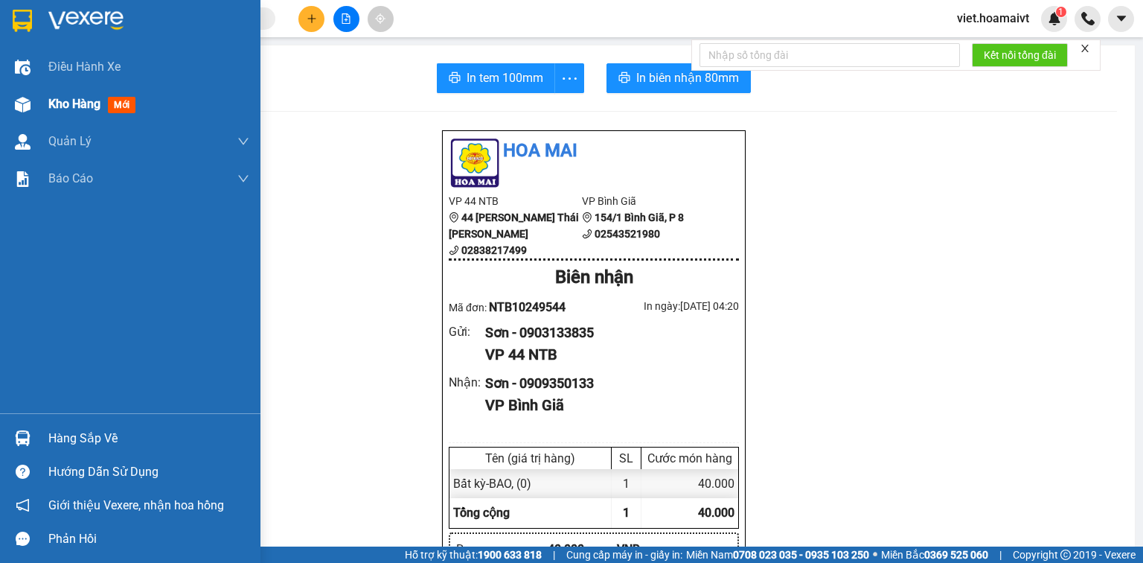
click at [58, 101] on span "Kho hàng" at bounding box center [74, 104] width 52 height 14
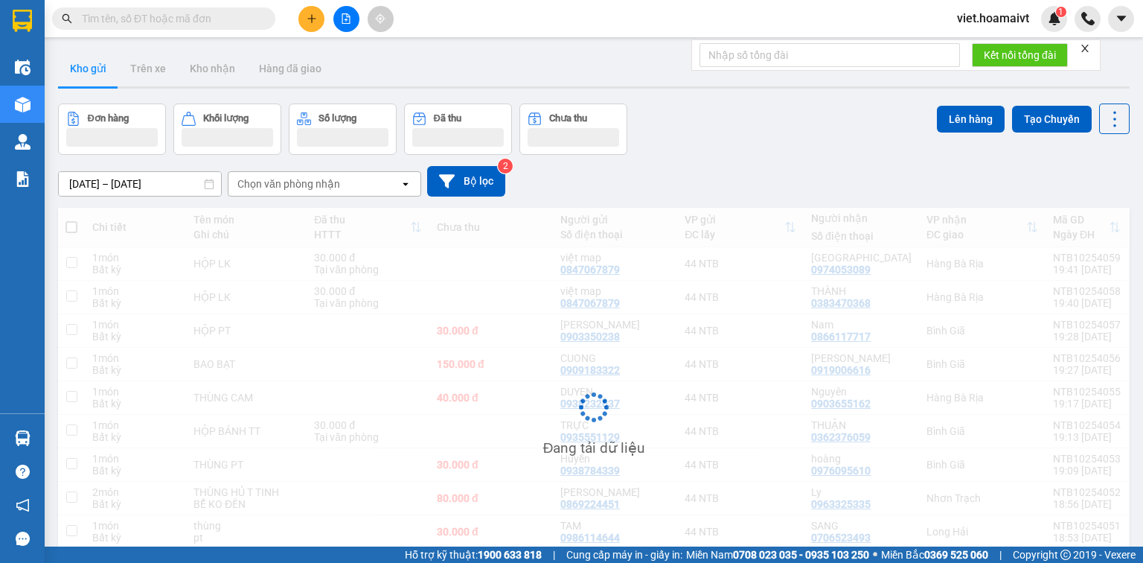
click at [1118, 467] on div "Chi tiết Tên món Ghi chú Đã thu HTTT Chưa thu Người gửi Số điện thoại VP gửi ĐC…" at bounding box center [594, 419] width 1072 height 422
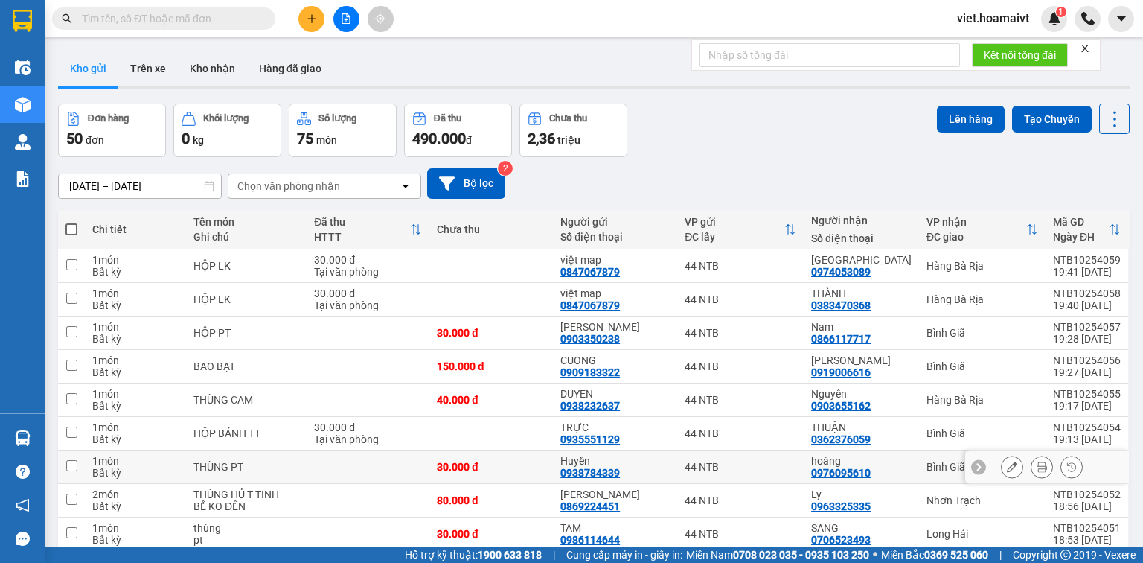
click at [1118, 468] on div at bounding box center [1047, 466] width 164 height 33
click at [1128, 469] on td at bounding box center [1128, 466] width 1 height 33
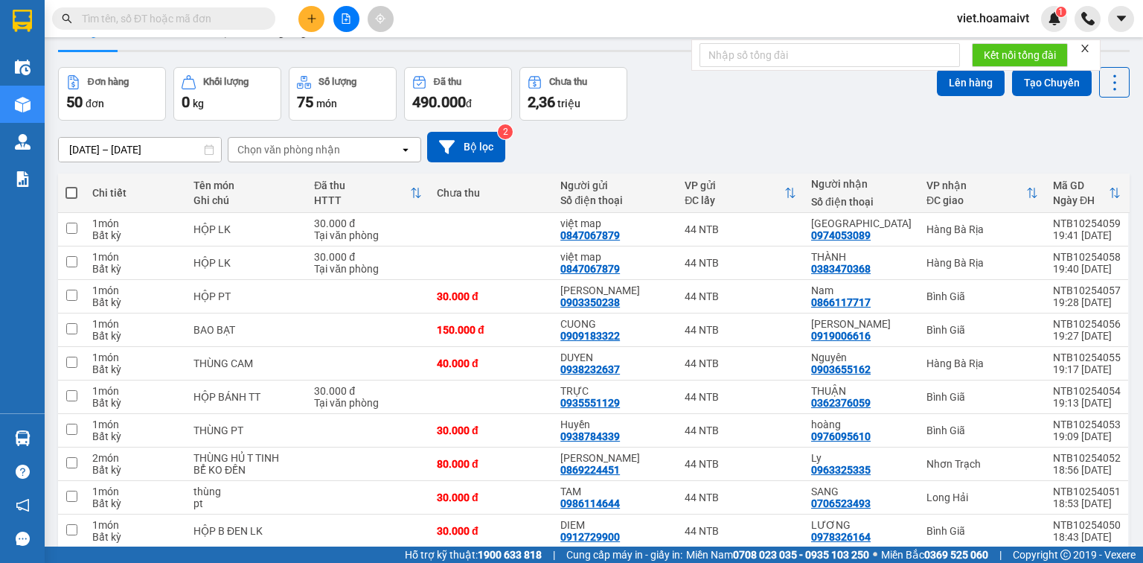
scroll to position [96, 0]
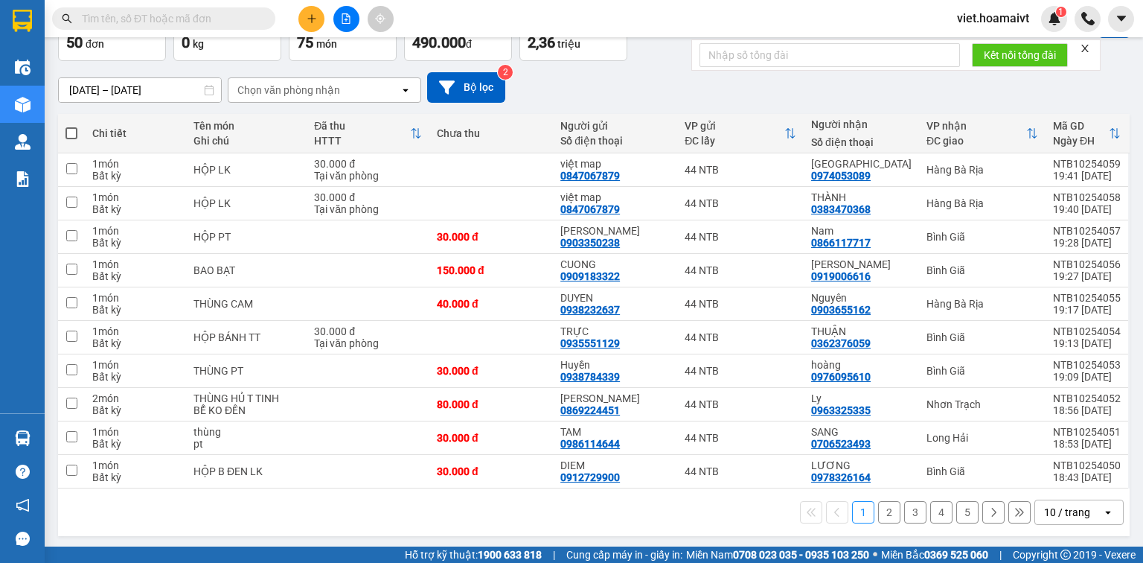
click at [1047, 509] on div "10 / trang" at bounding box center [1067, 512] width 46 height 15
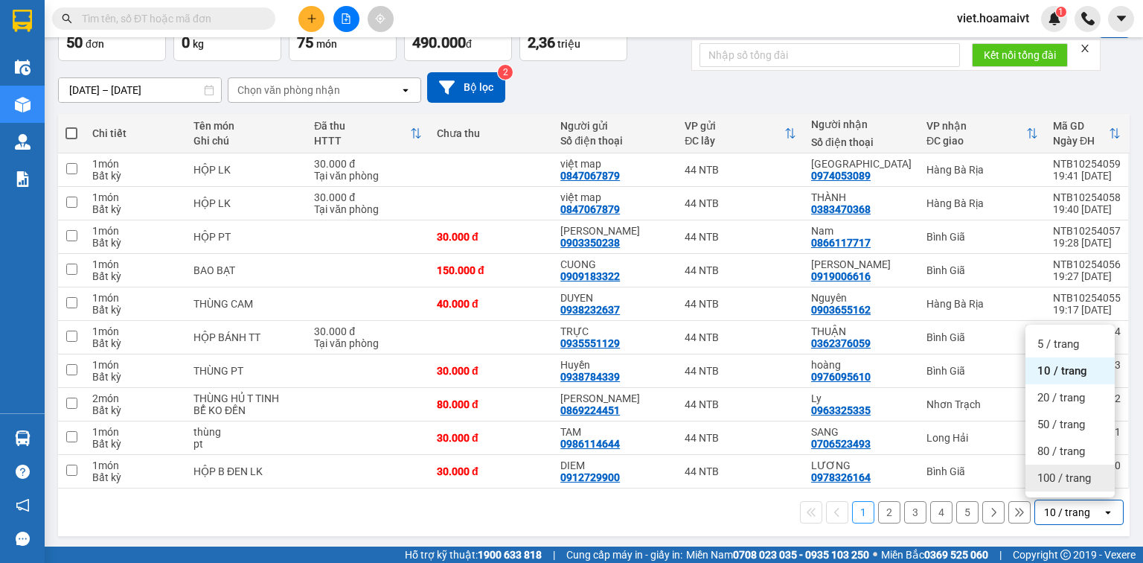
click at [1049, 479] on span "100 / trang" at bounding box center [1064, 477] width 54 height 15
